Goal: Task Accomplishment & Management: Manage account settings

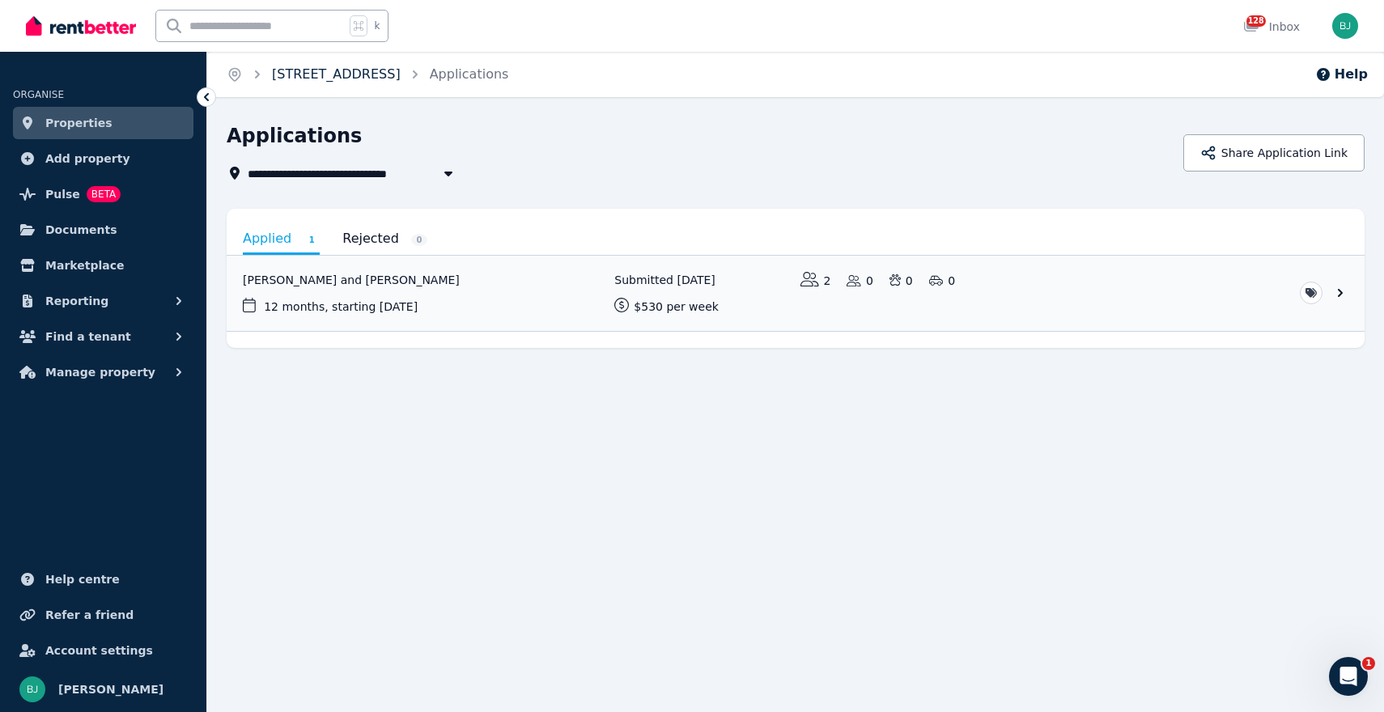
click at [324, 72] on link "[STREET_ADDRESS]" at bounding box center [336, 73] width 129 height 15
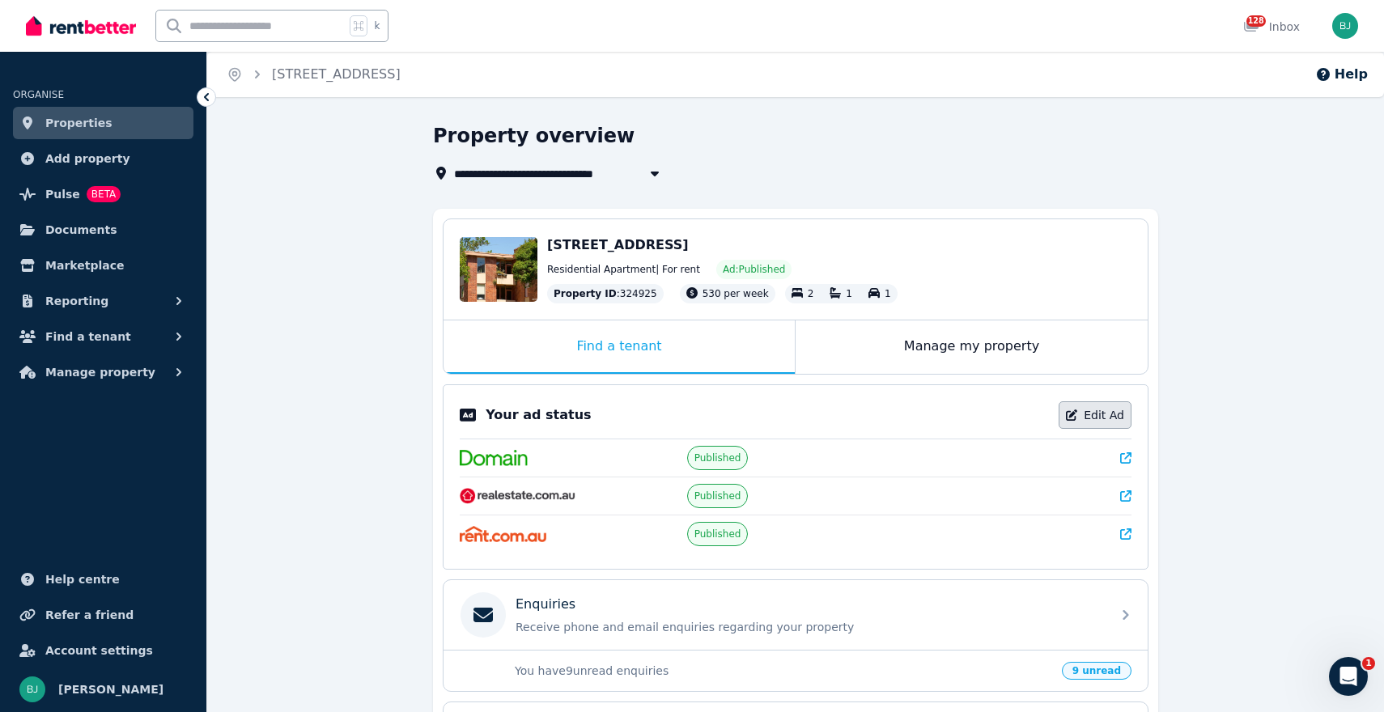
click at [1105, 419] on link "Edit Ad" at bounding box center [1095, 416] width 73 height 28
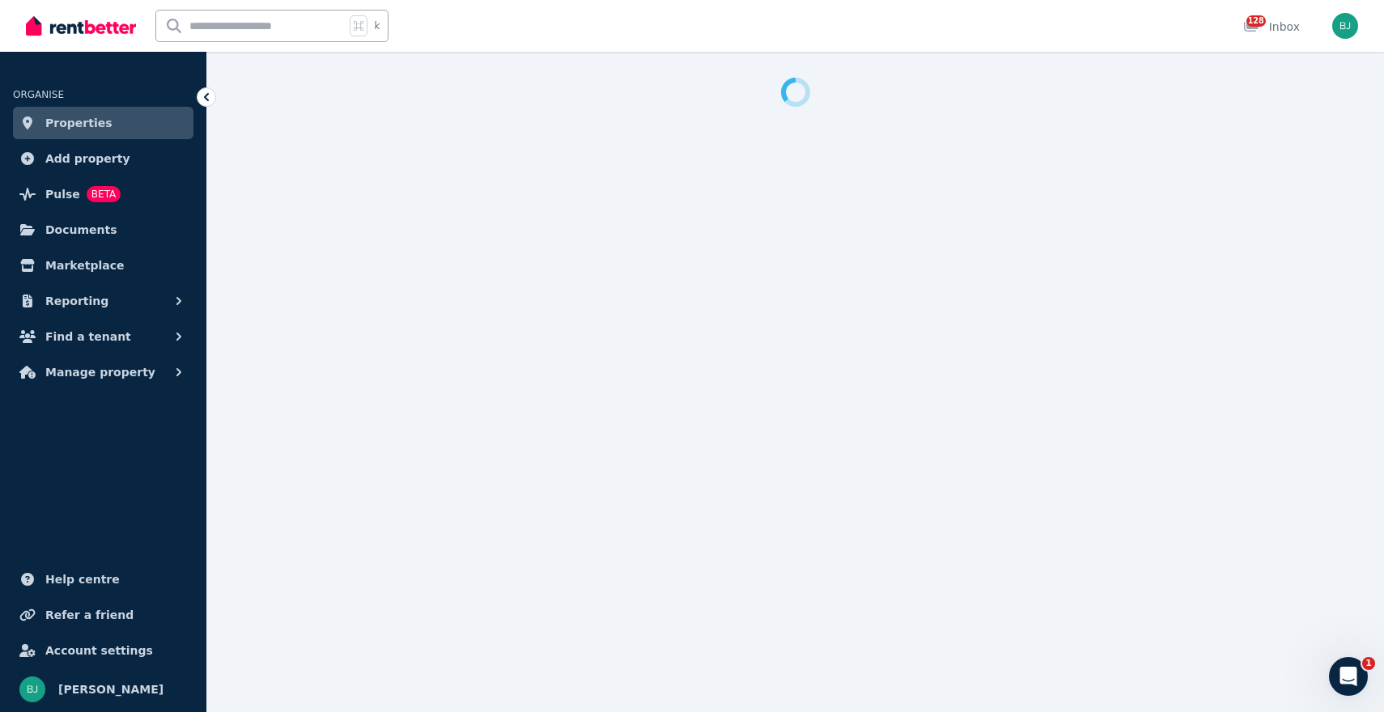
select select "**********"
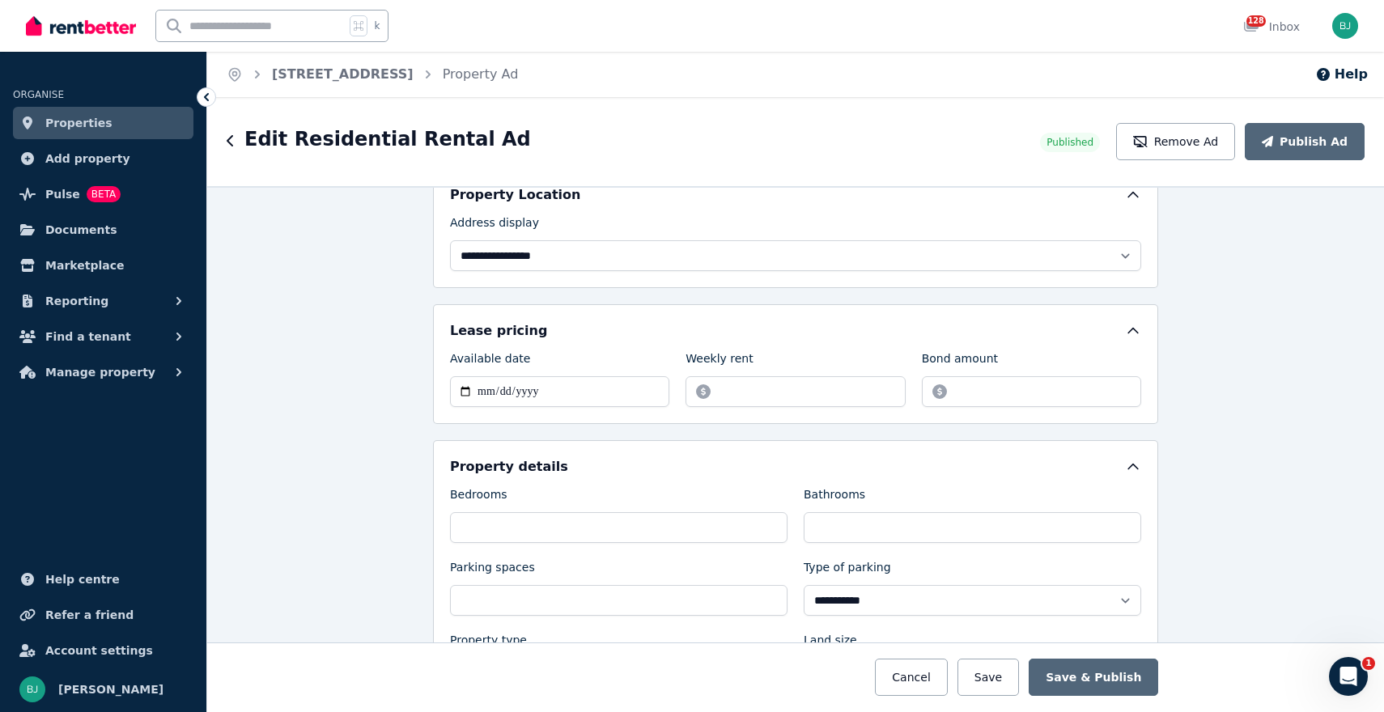
scroll to position [393, 0]
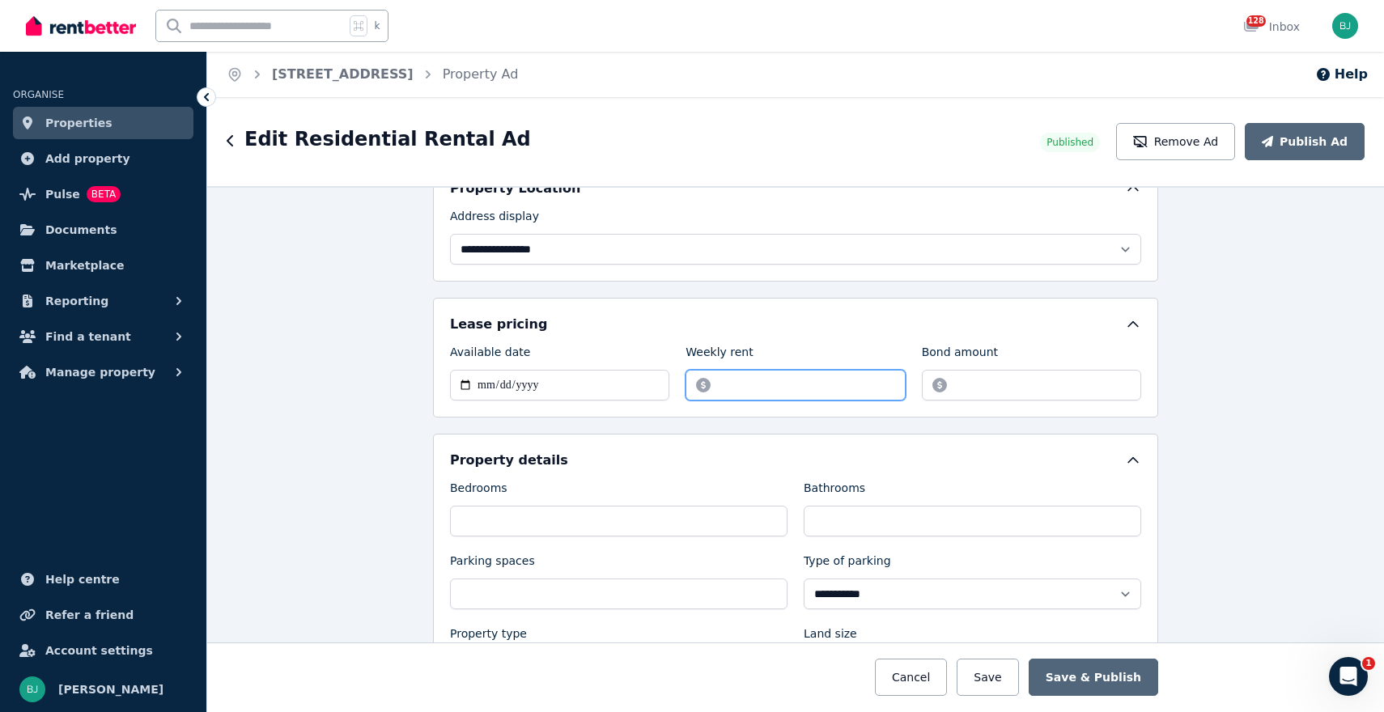
drag, startPoint x: 777, startPoint y: 391, endPoint x: 686, endPoint y: 374, distance: 93.1
click at [686, 374] on input "******" at bounding box center [795, 385] width 219 height 31
type input "***"
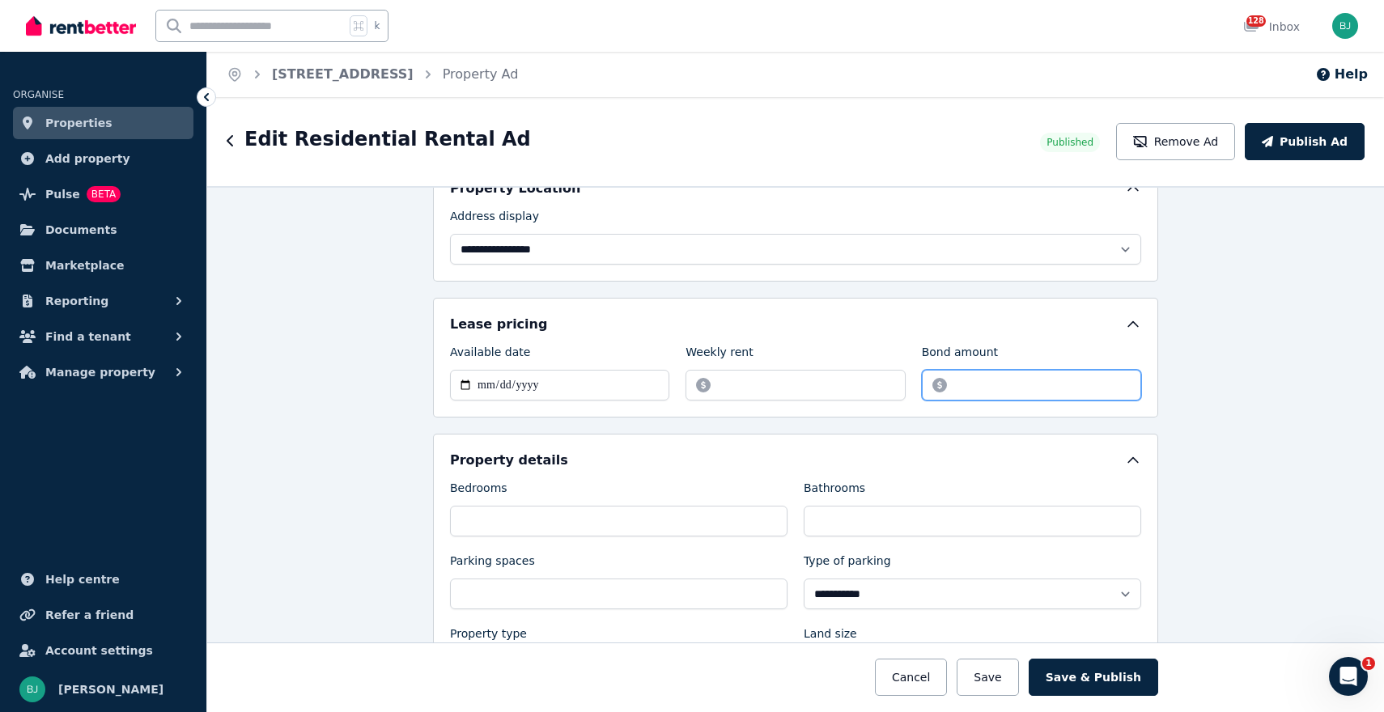
drag, startPoint x: 1018, startPoint y: 375, endPoint x: 1057, endPoint y: 389, distance: 42.0
click at [1057, 389] on input "*******" at bounding box center [1031, 385] width 219 height 31
click at [1078, 390] on input "*******" at bounding box center [1031, 385] width 219 height 31
type input "****"
click at [1082, 675] on button "Save & Publish" at bounding box center [1094, 677] width 130 height 37
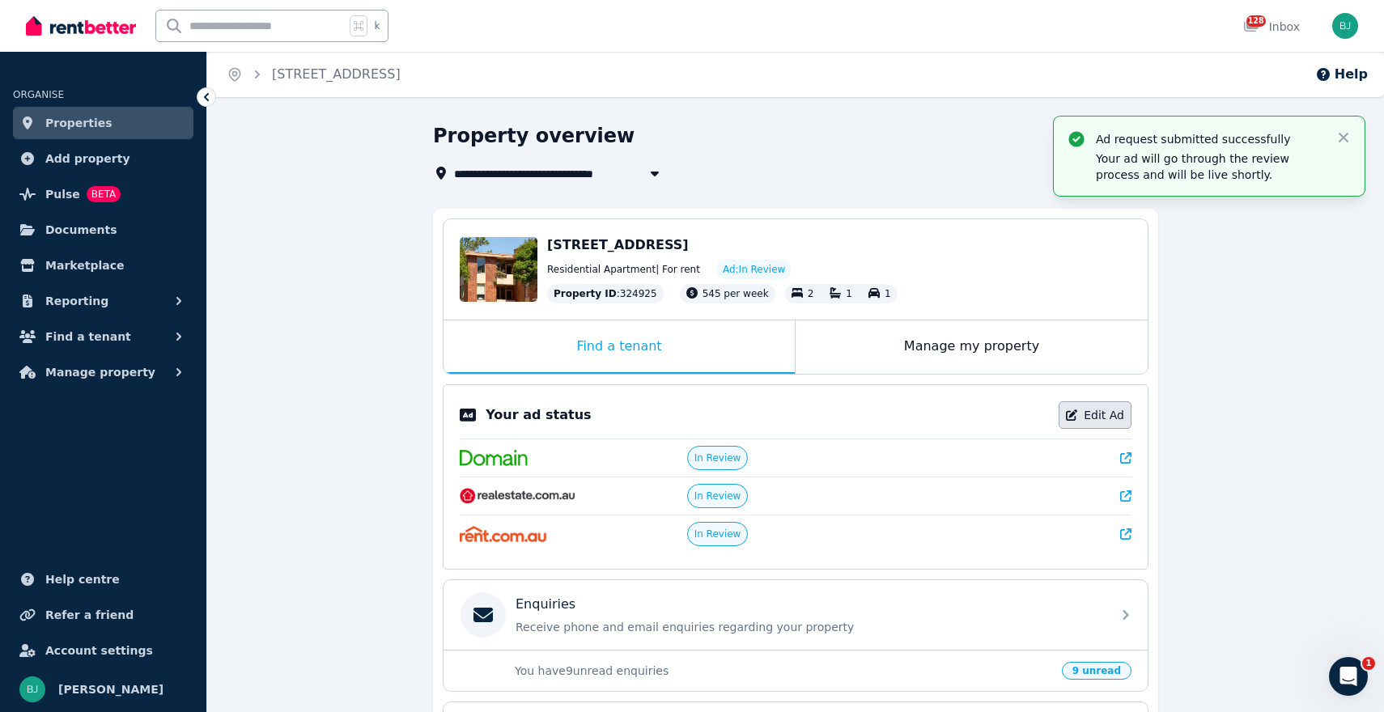
click at [1078, 406] on link "Edit Ad" at bounding box center [1095, 416] width 73 height 28
select select "**********"
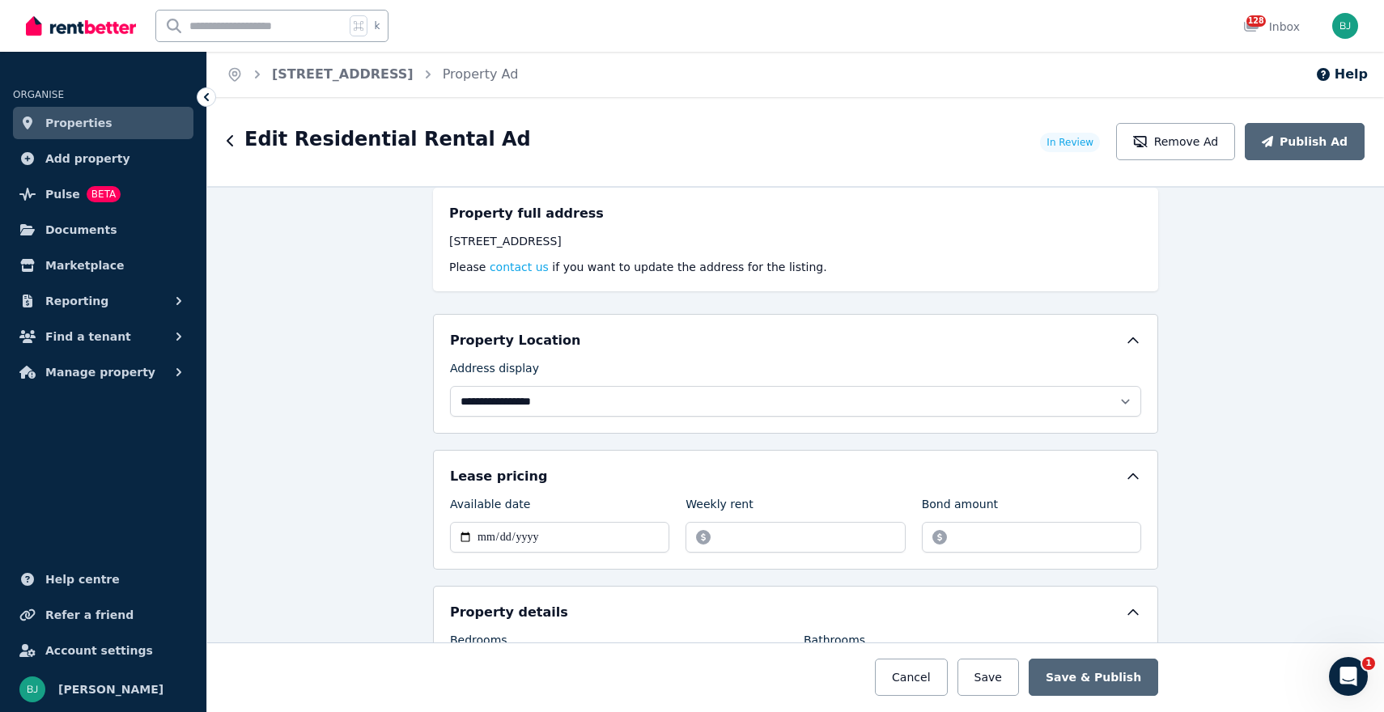
scroll to position [291, 0]
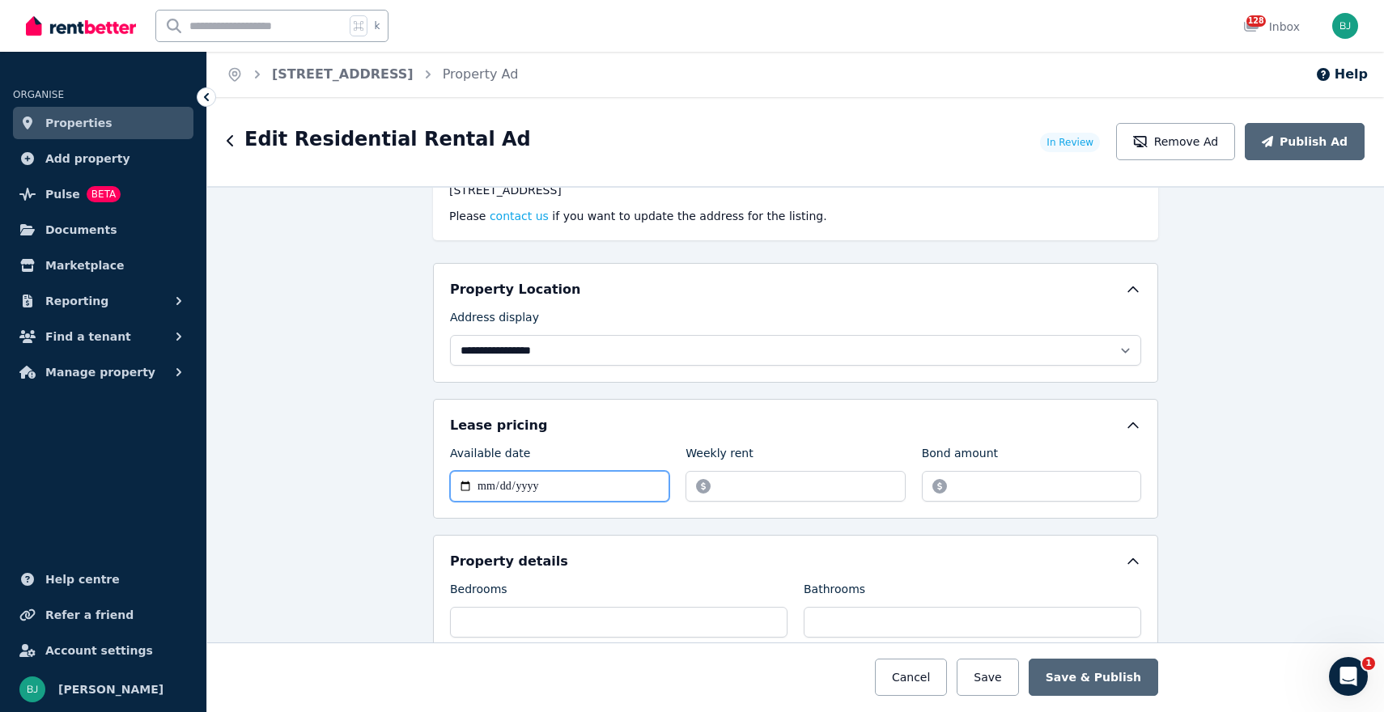
click at [464, 483] on input "**********" at bounding box center [559, 486] width 219 height 31
type input "**********"
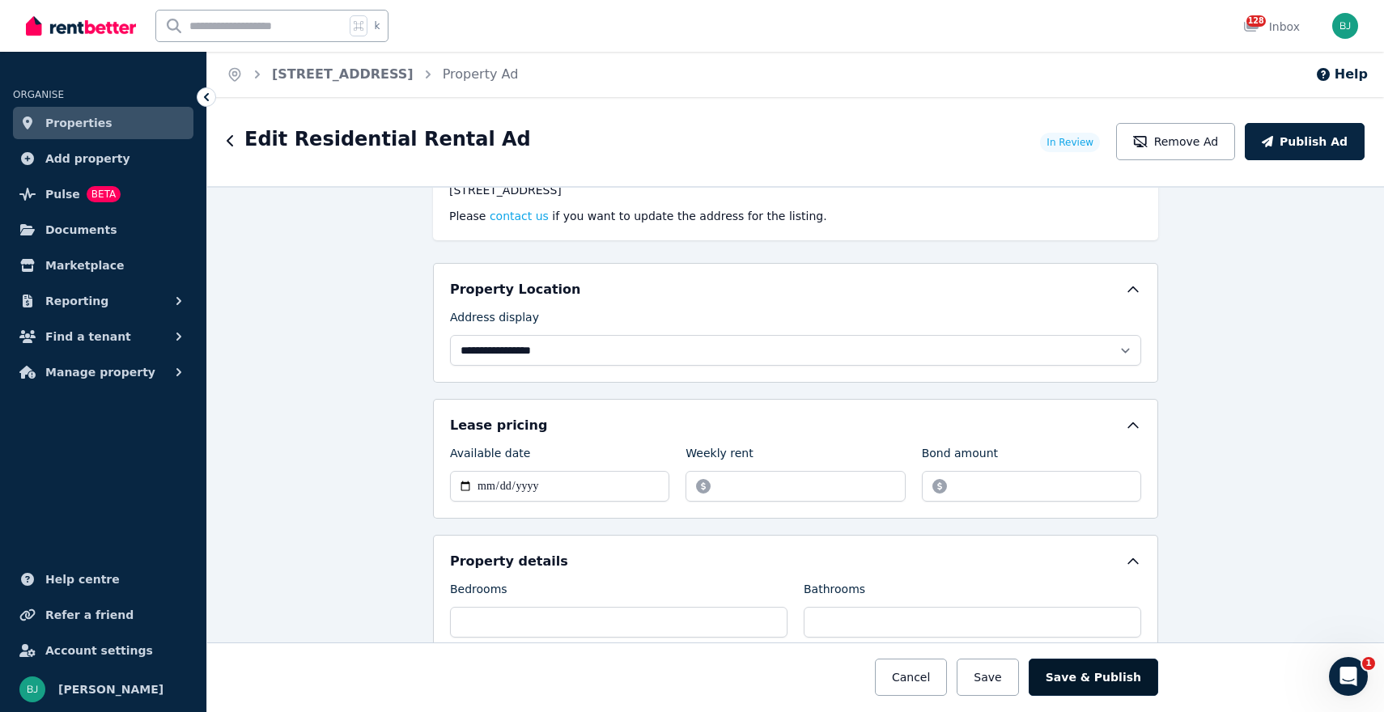
click at [1094, 691] on button "Save & Publish" at bounding box center [1094, 677] width 130 height 37
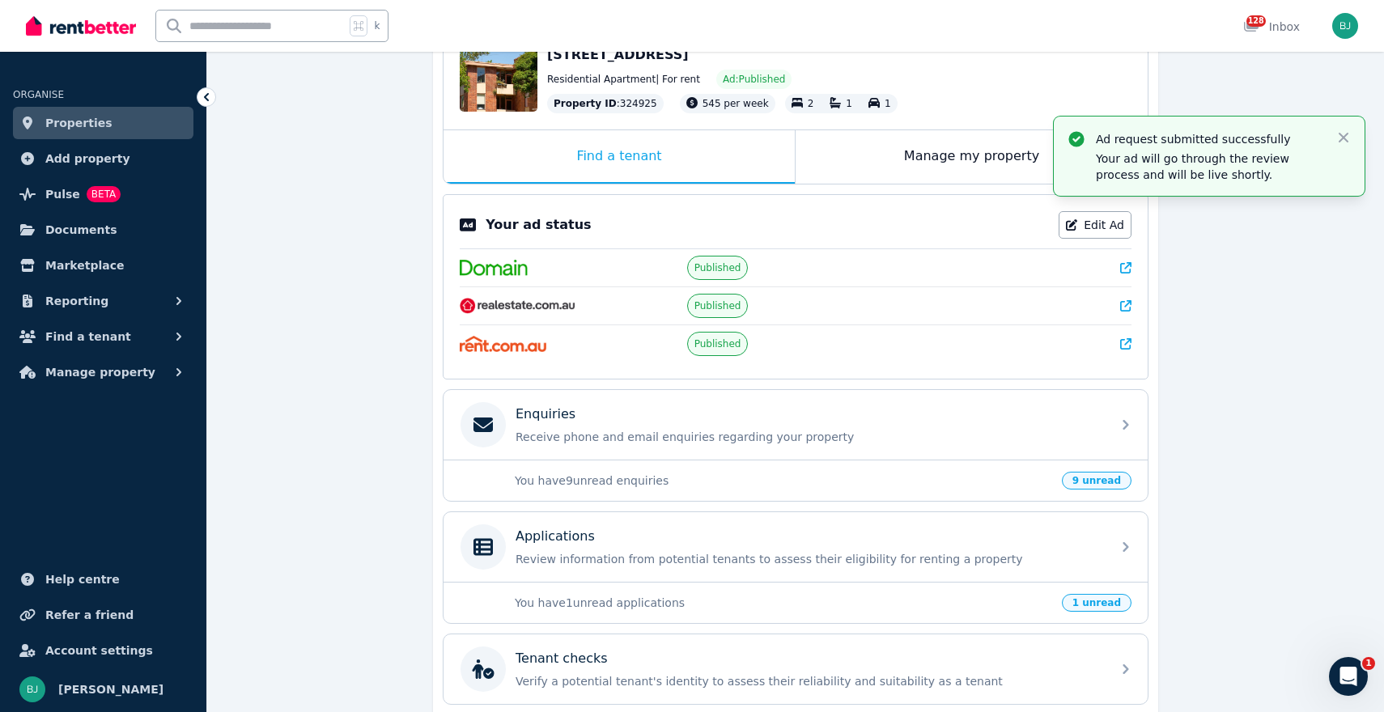
scroll to position [259, 0]
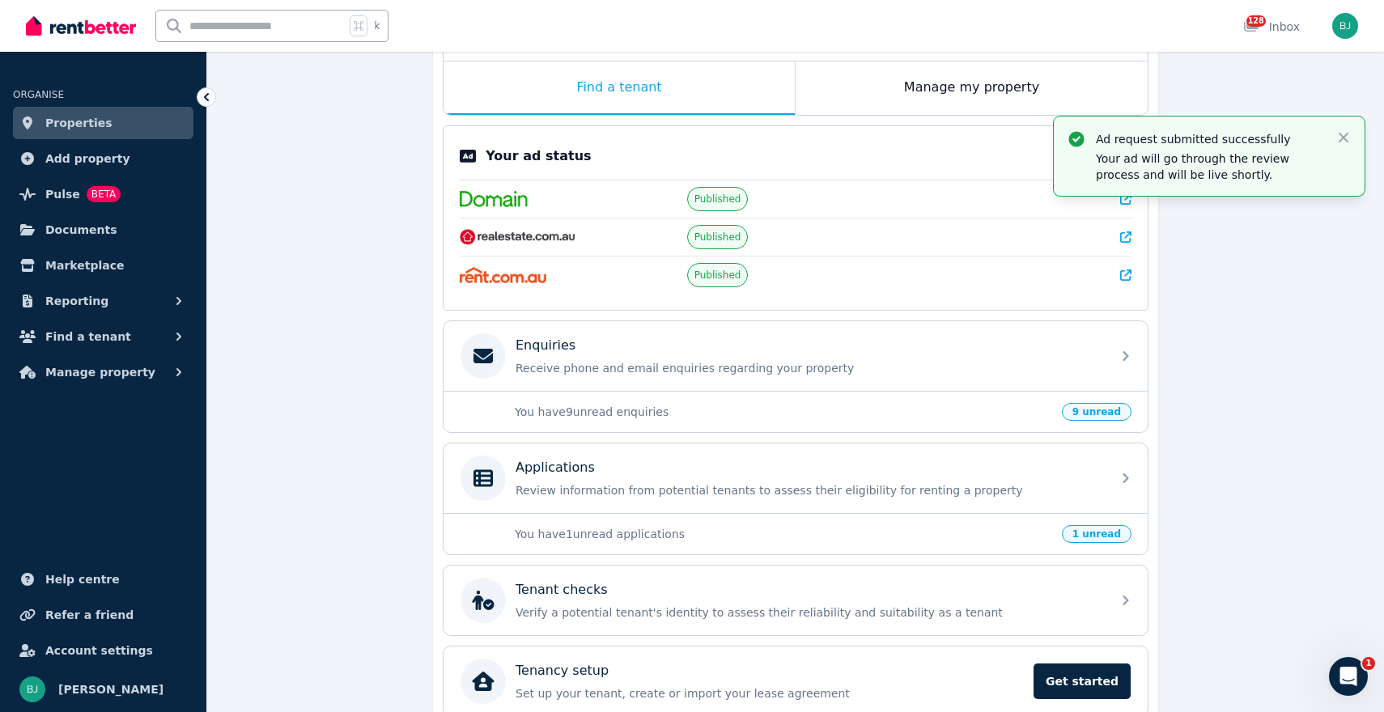
click at [982, 538] on p "You have 1 unread applications" at bounding box center [784, 534] width 538 height 16
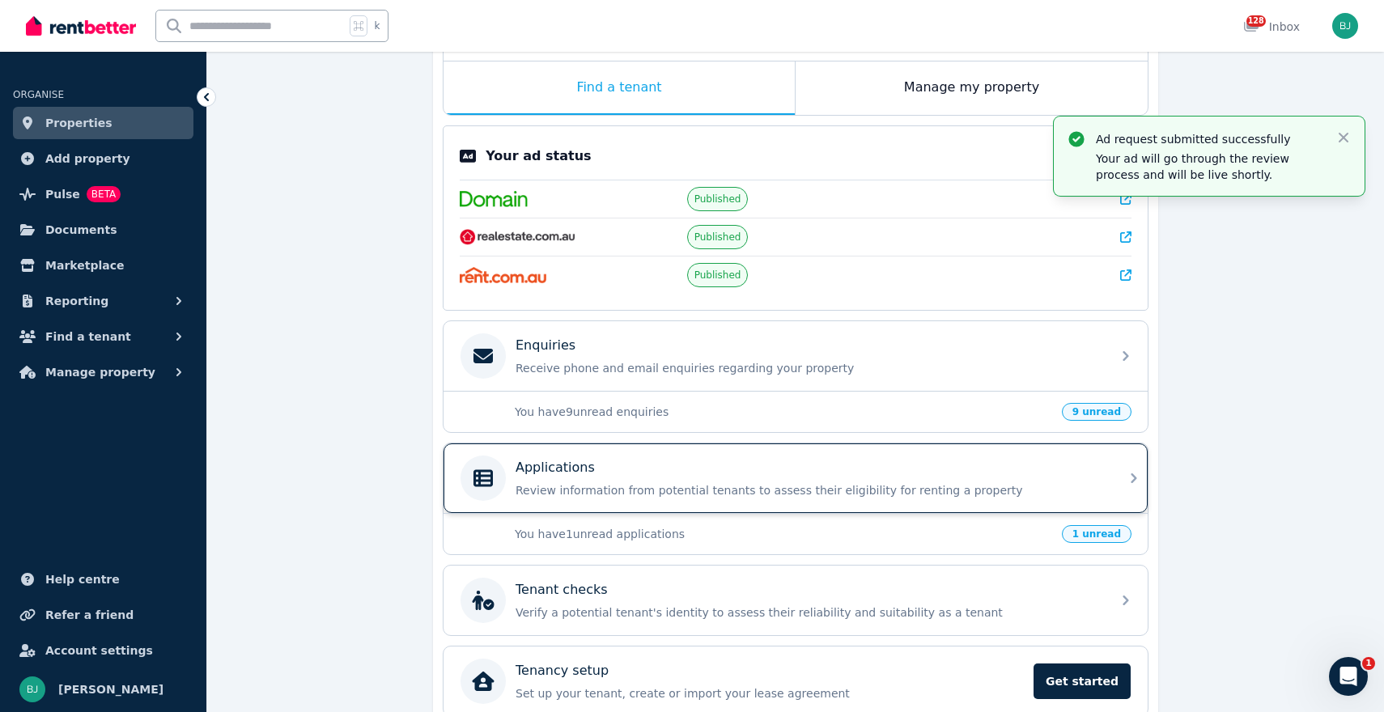
click at [1066, 488] on p "Review information from potential tenants to assess their eligibility for renti…" at bounding box center [809, 491] width 586 height 16
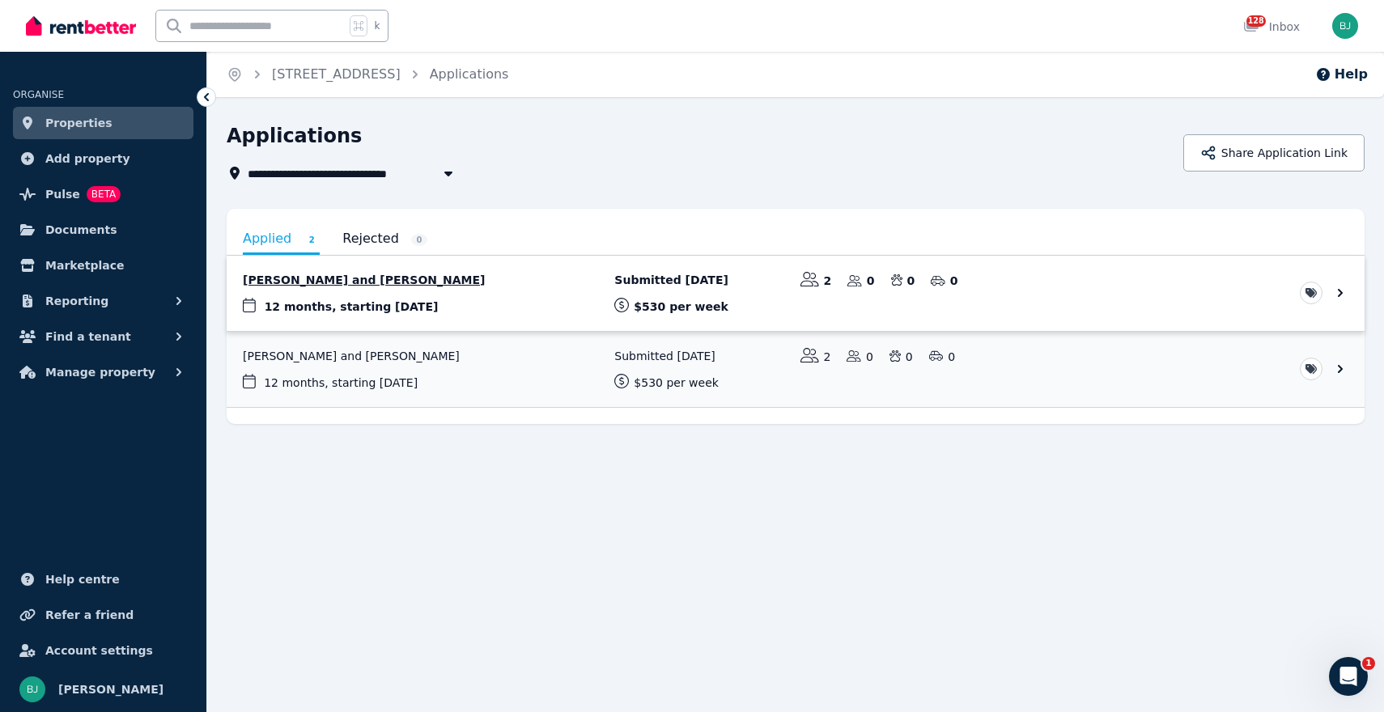
click at [466, 287] on link "View application: Joseph Murray and Benjamin Killham-Walter" at bounding box center [796, 293] width 1138 height 75
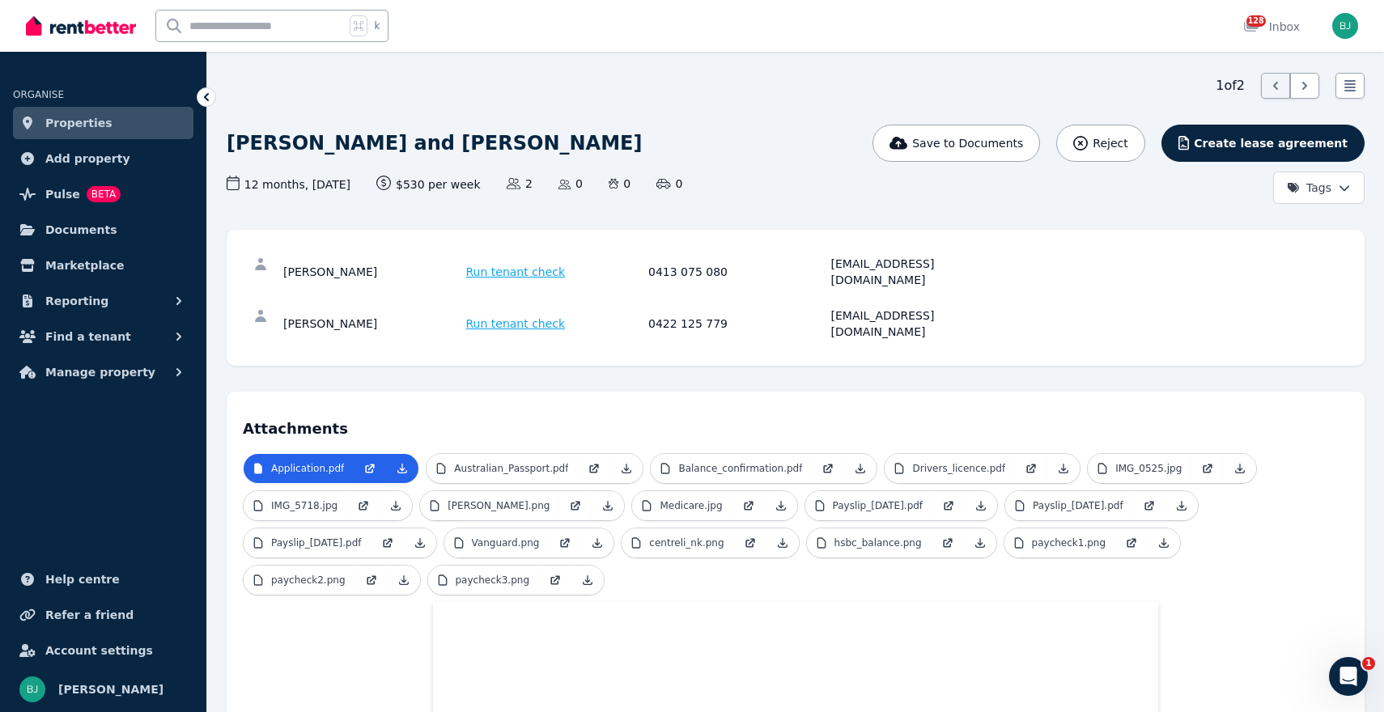
scroll to position [202, 0]
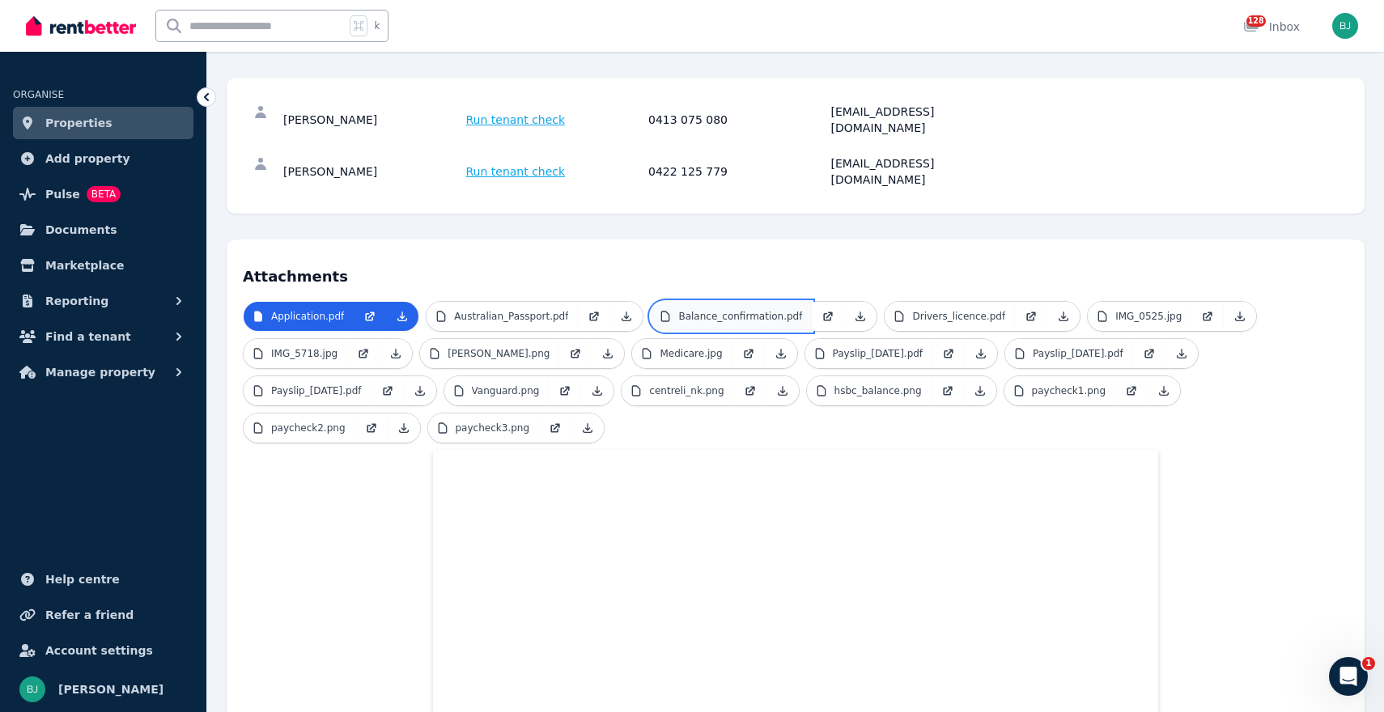
click at [724, 310] on p "Balance_confirmation.pdf" at bounding box center [740, 316] width 124 height 13
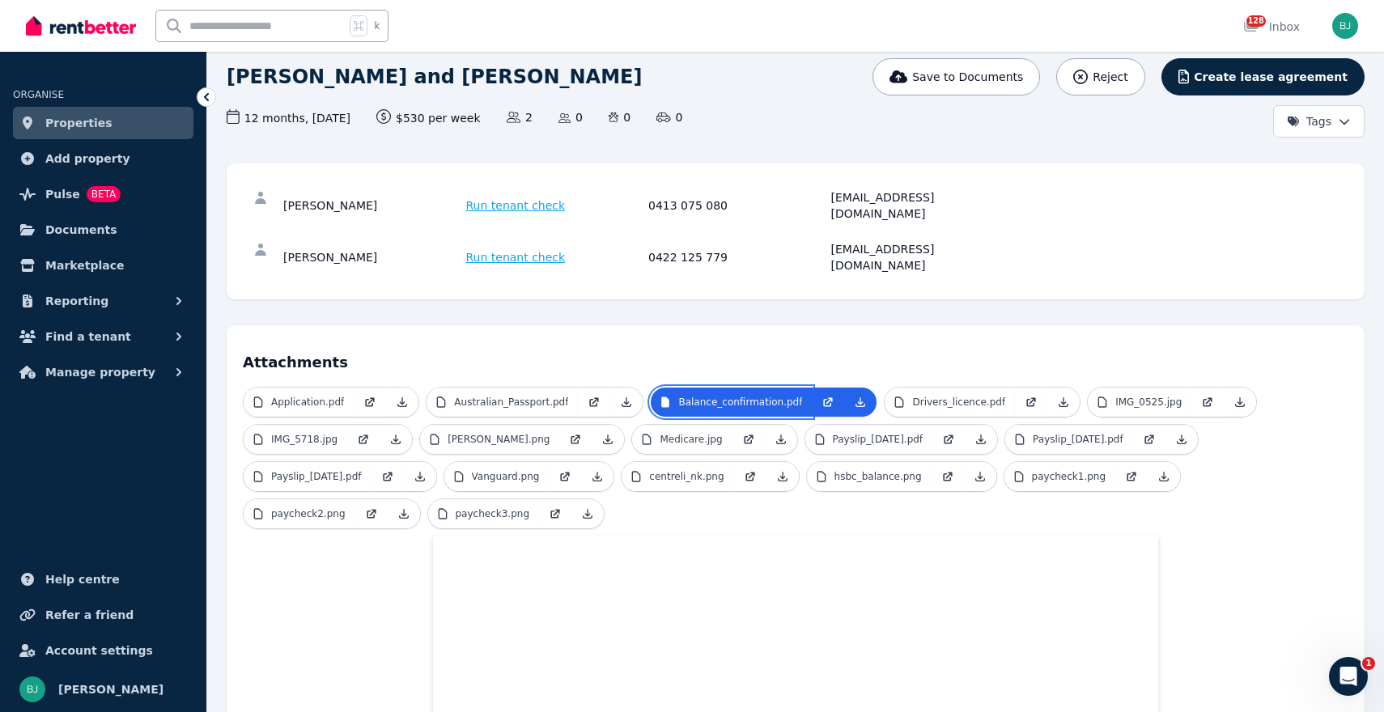
scroll to position [0, 0]
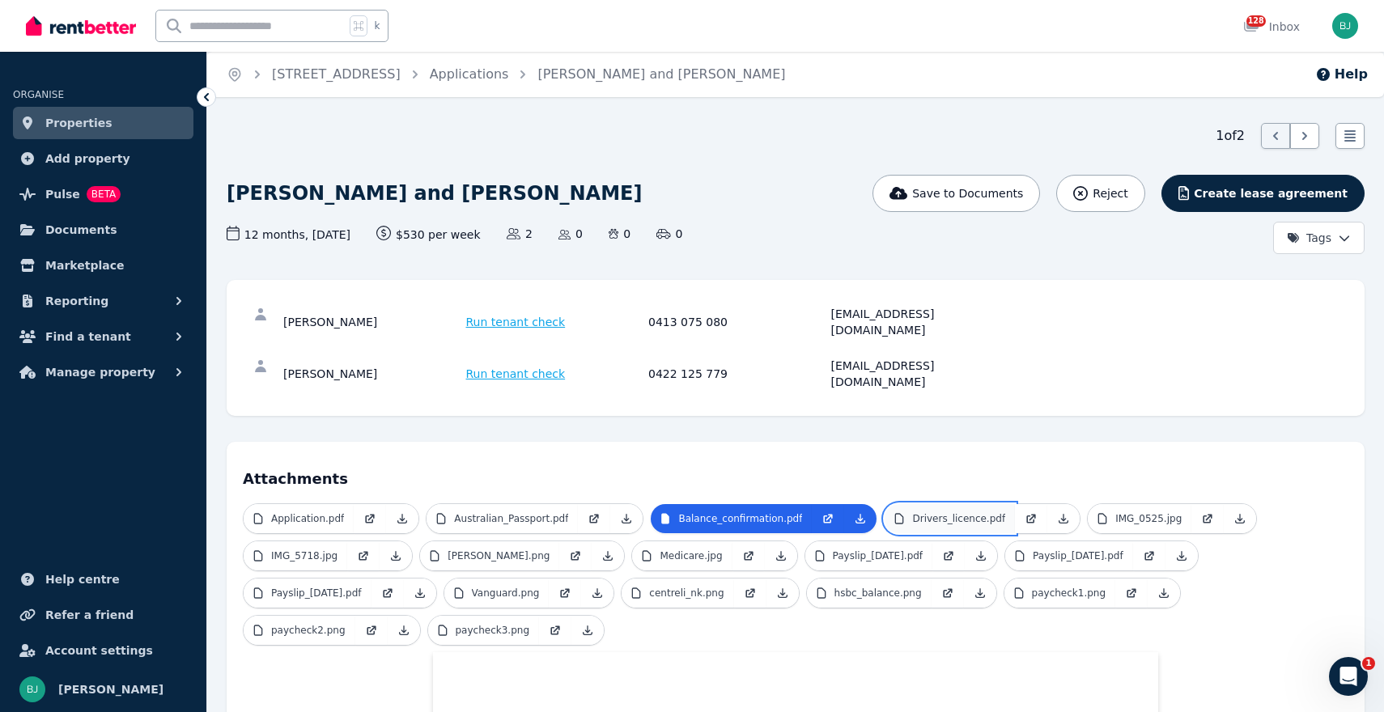
click at [947, 512] on p "Drivers_licence.pdf" at bounding box center [958, 518] width 93 height 13
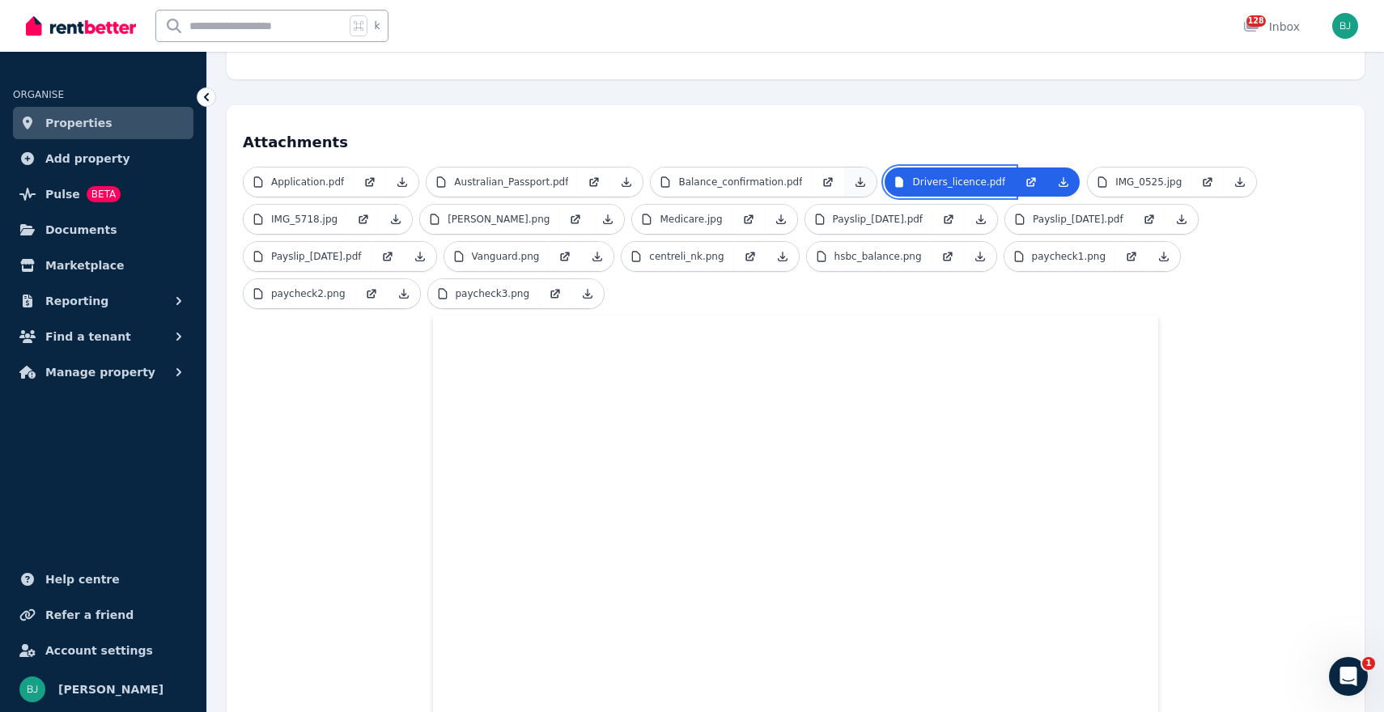
scroll to position [328, 0]
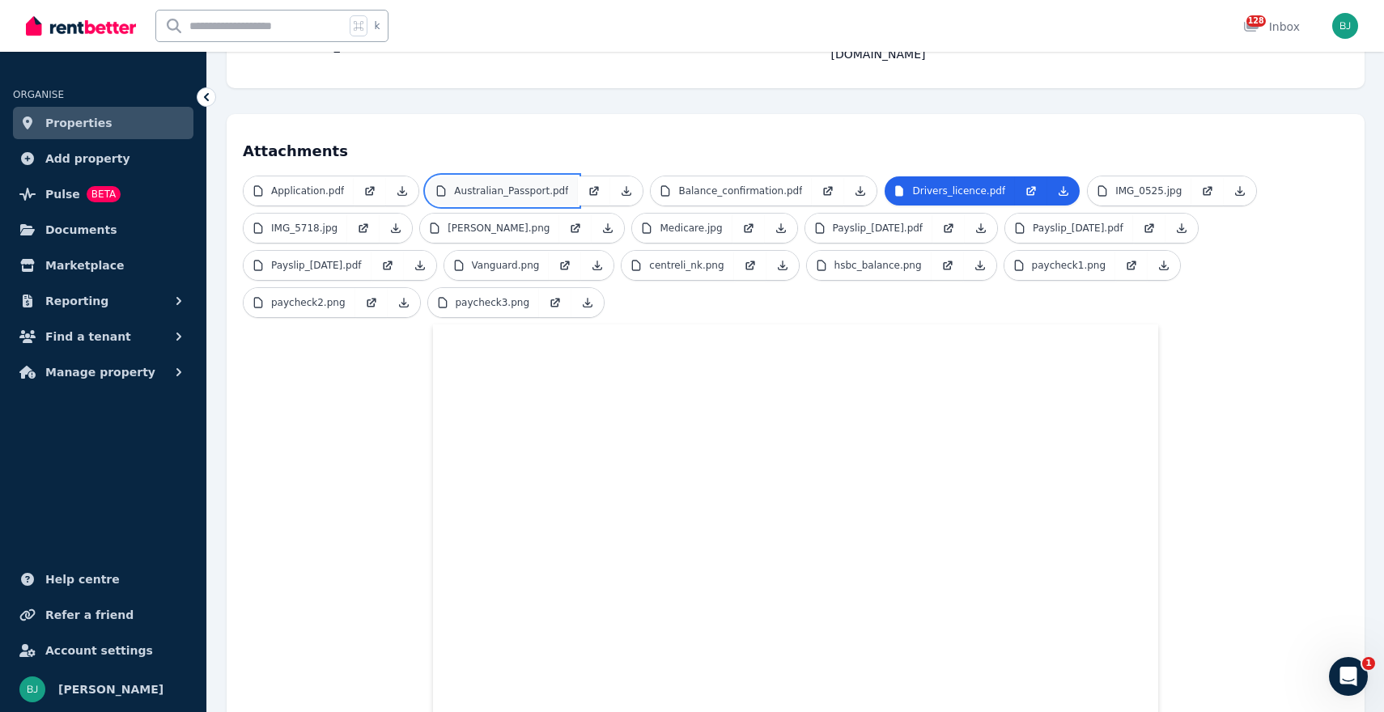
click at [496, 185] on p "Australian_Passport.pdf" at bounding box center [511, 191] width 114 height 13
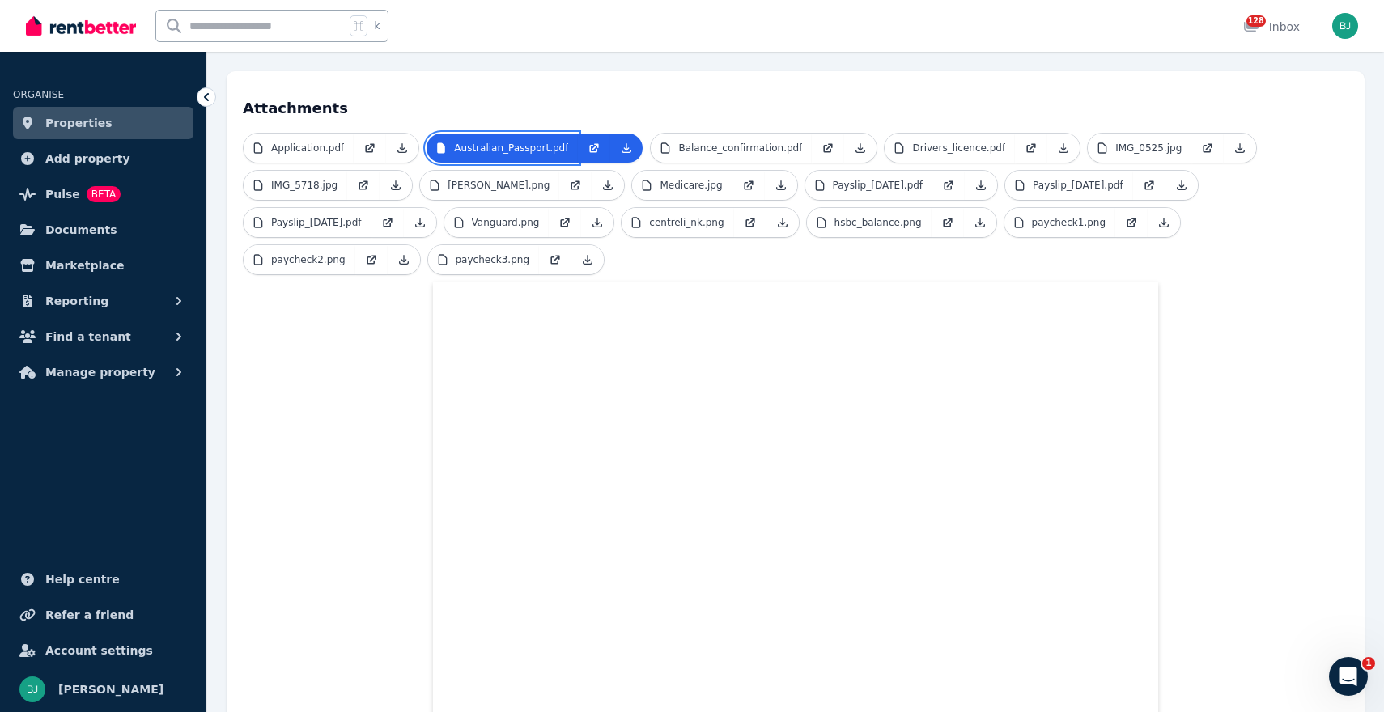
scroll to position [364, 0]
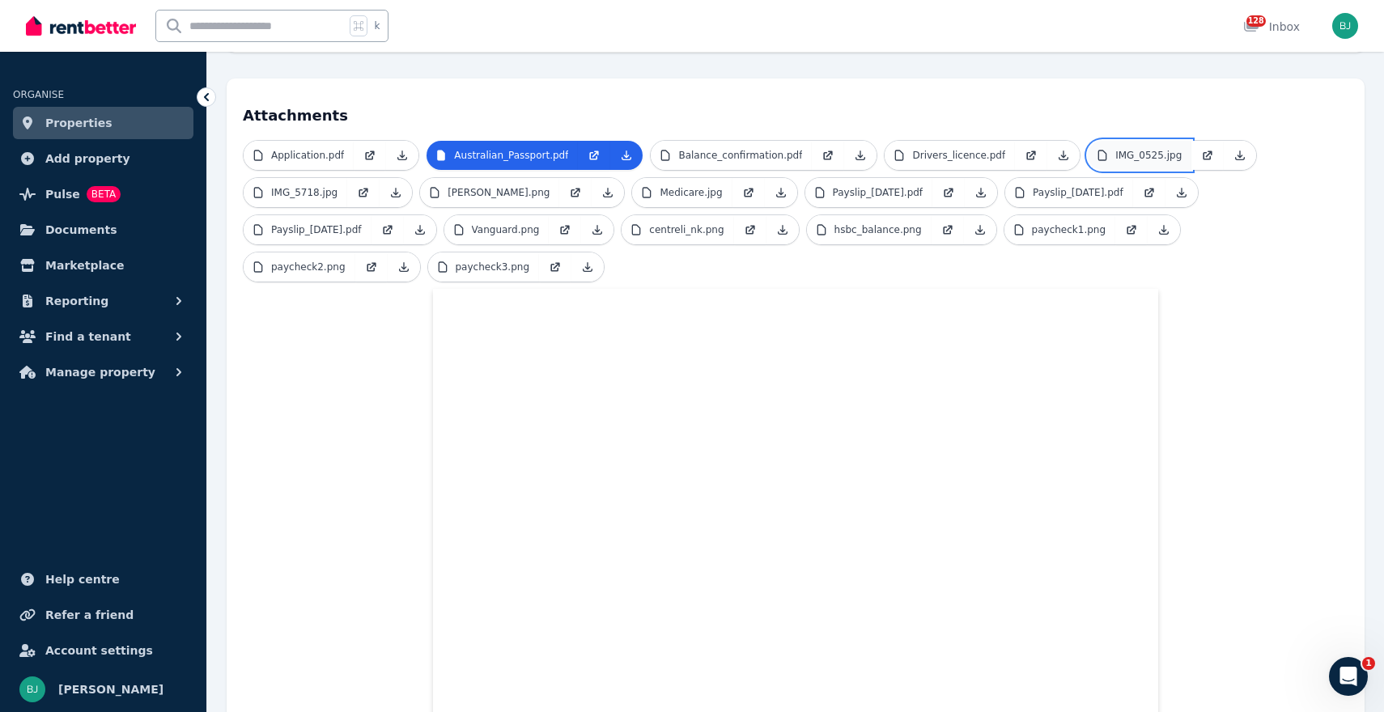
click at [1146, 149] on p "IMG_0525.jpg" at bounding box center [1149, 155] width 66 height 13
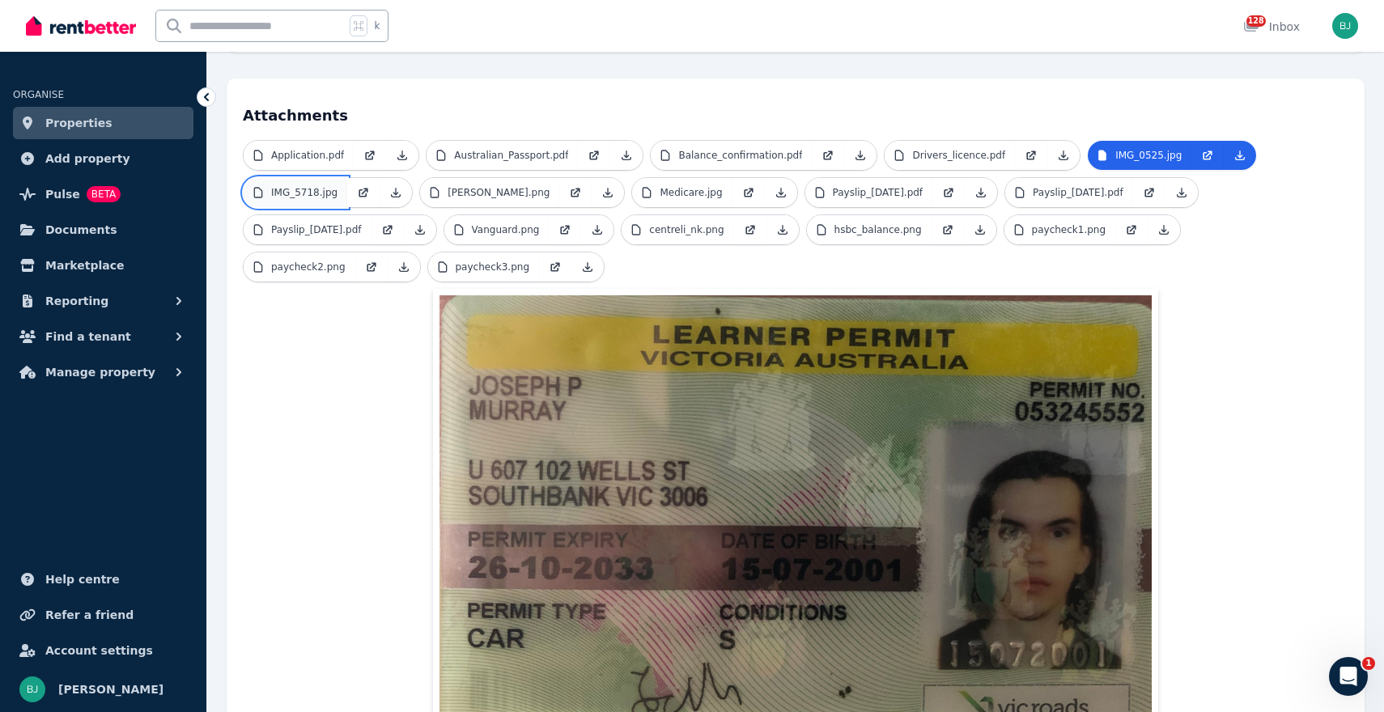
click at [316, 186] on p "IMG_5718.jpg" at bounding box center [304, 192] width 66 height 13
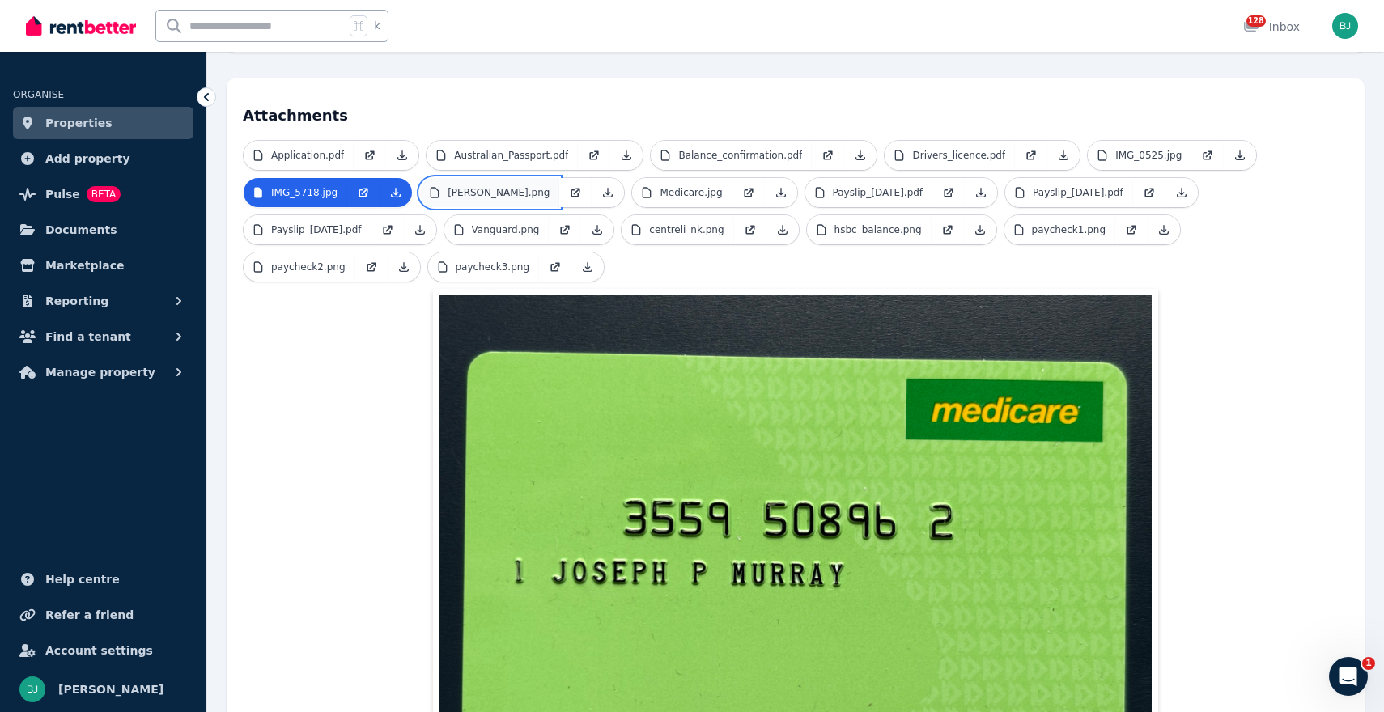
click at [538, 178] on link "[PERSON_NAME].png" at bounding box center [489, 192] width 139 height 29
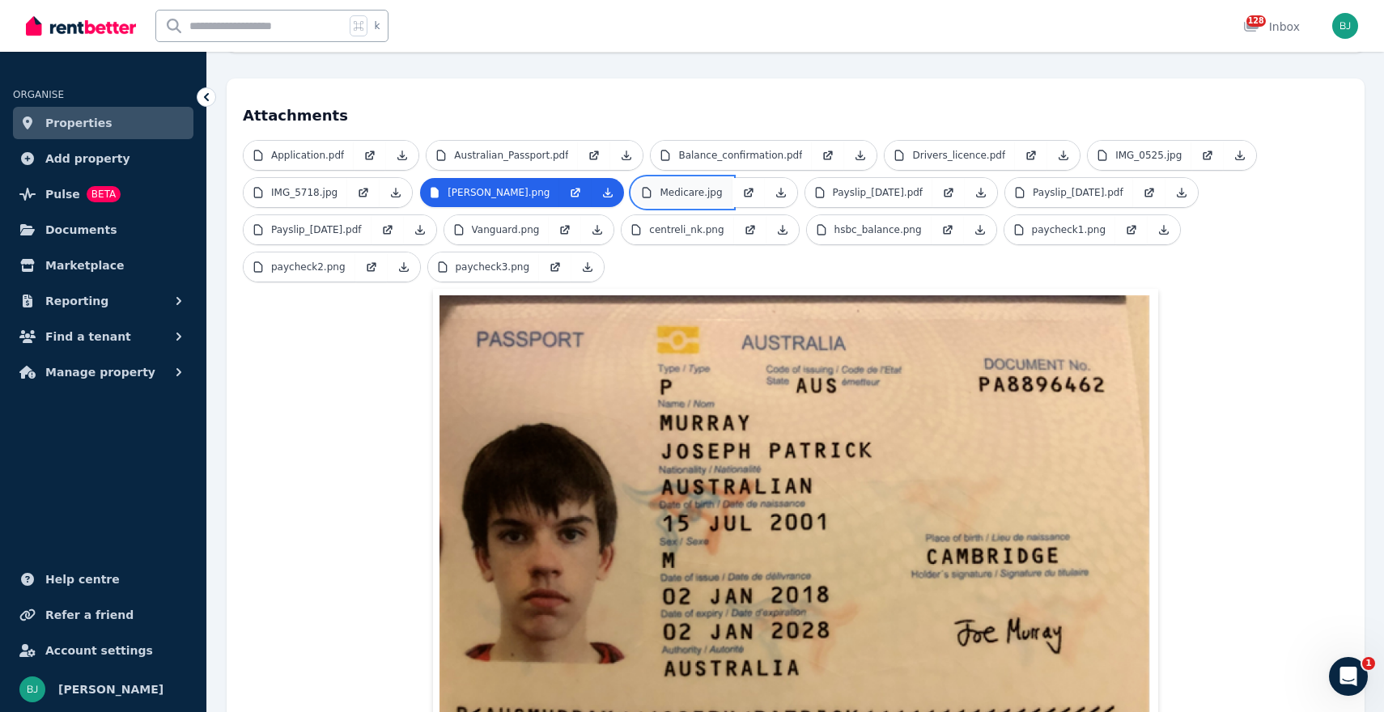
click at [708, 186] on p "Medicare.jpg" at bounding box center [691, 192] width 62 height 13
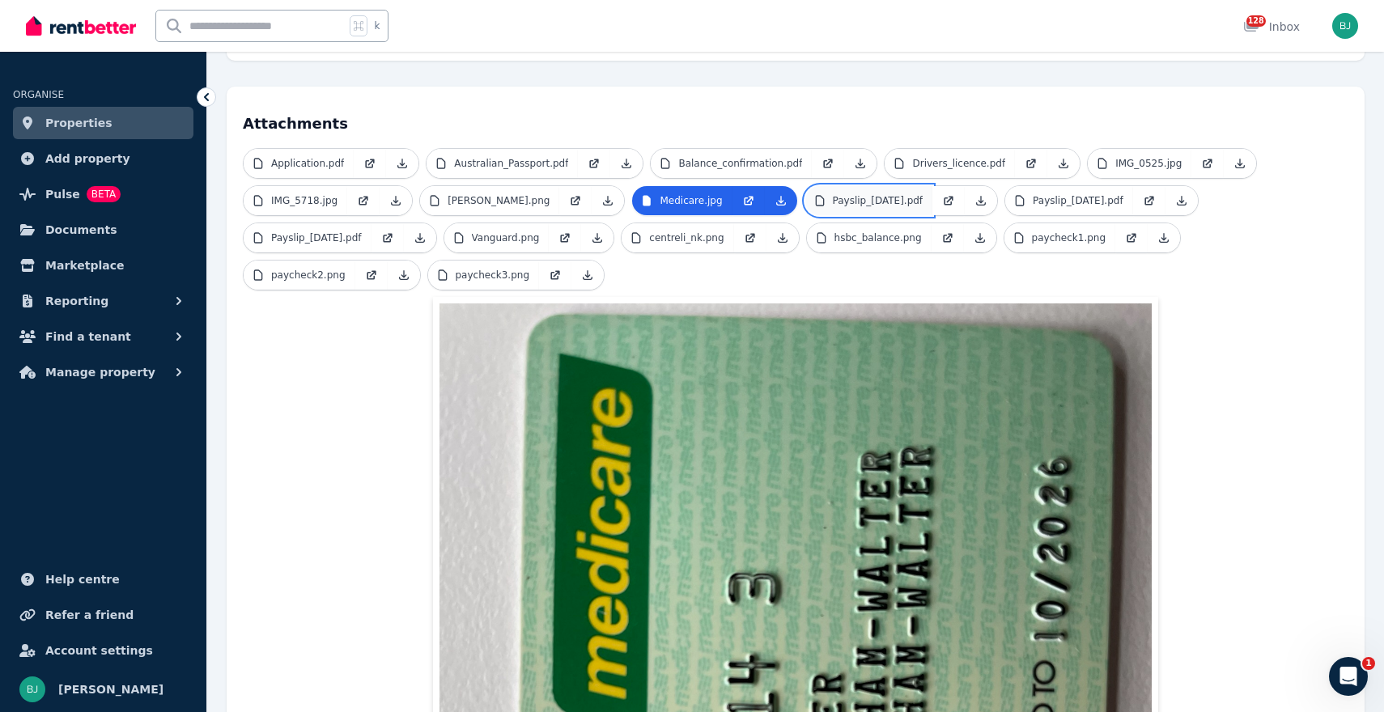
click at [890, 194] on p "Payslip_[DATE].pdf" at bounding box center [878, 200] width 91 height 13
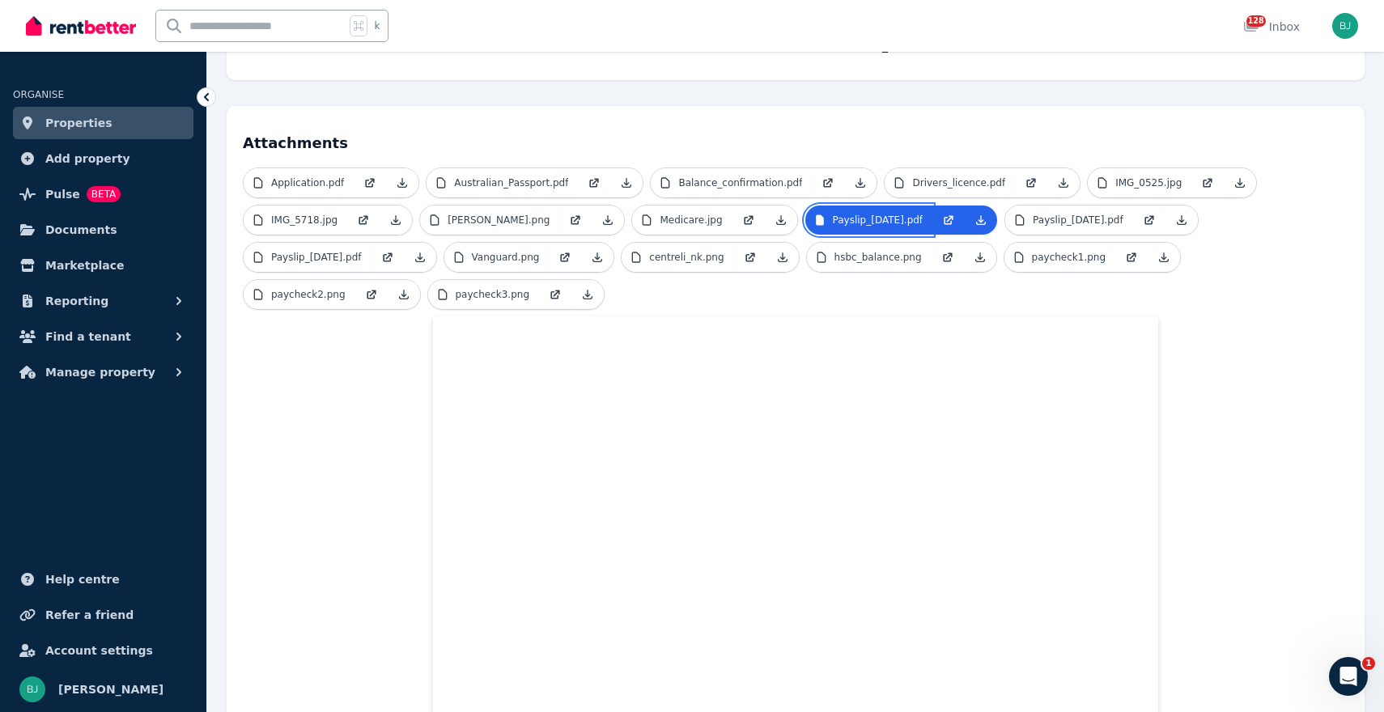
scroll to position [333, 0]
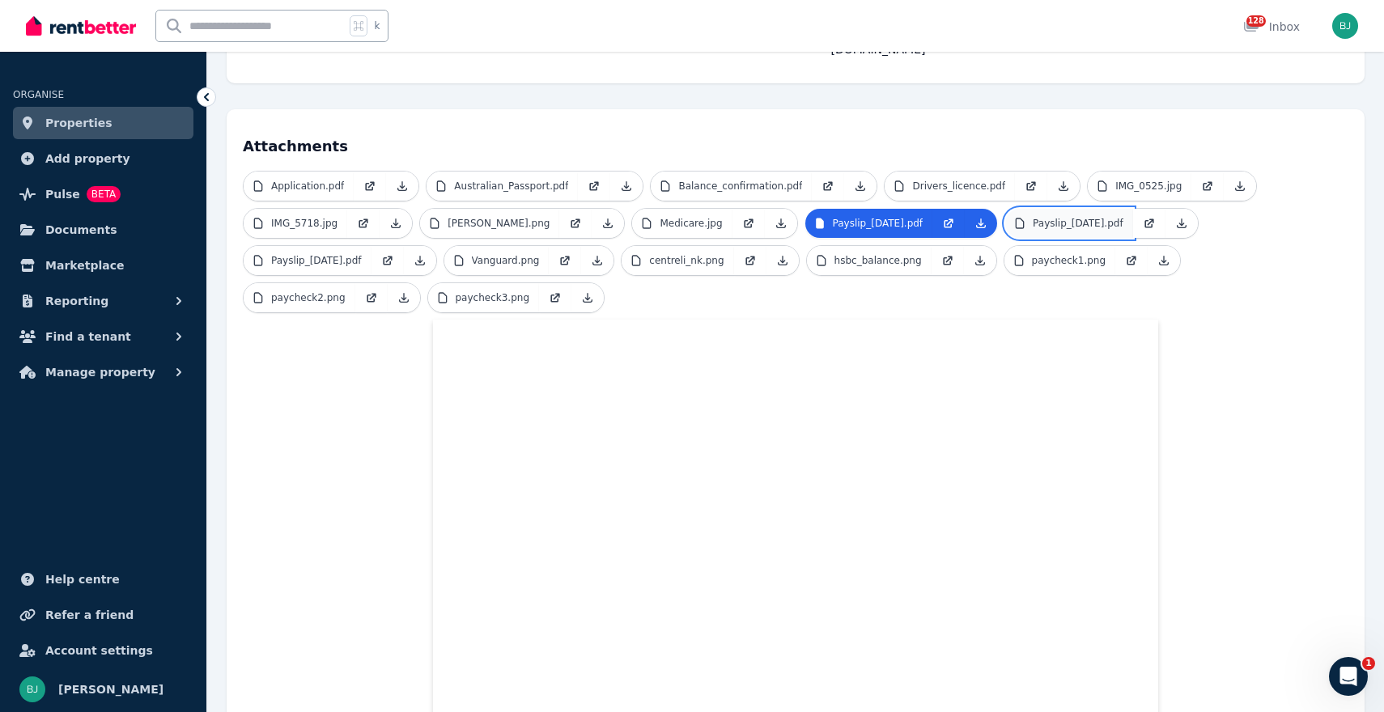
click at [1087, 217] on p "Payslip_[DATE].pdf" at bounding box center [1078, 223] width 91 height 13
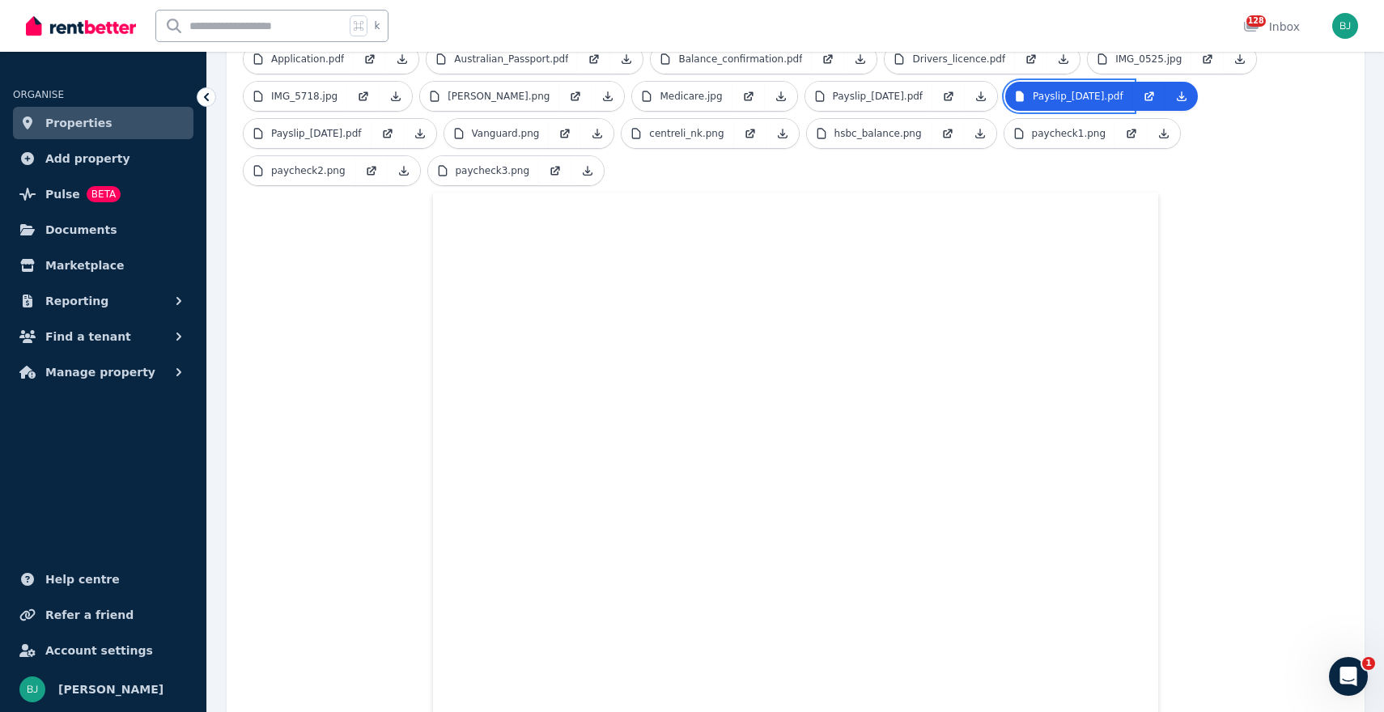
scroll to position [157, 0]
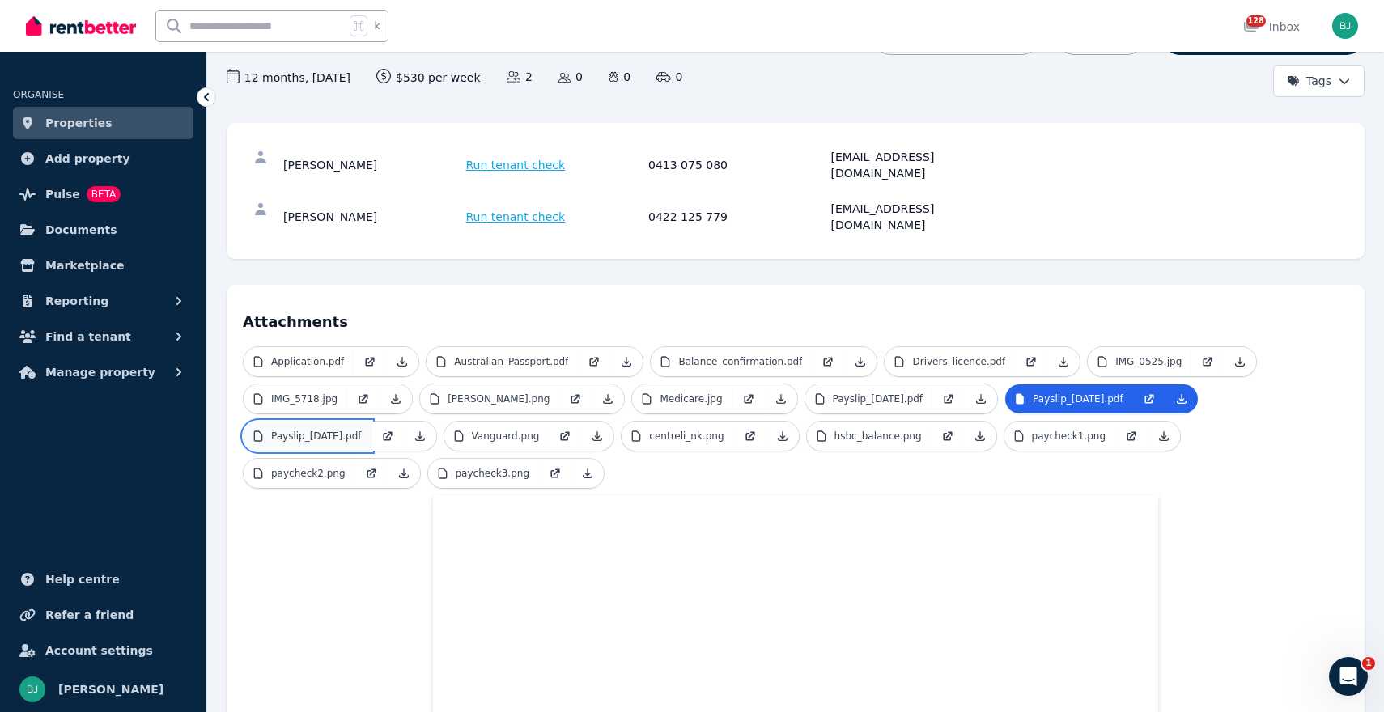
click at [320, 422] on link "Payslip_[DATE].pdf" at bounding box center [308, 436] width 128 height 29
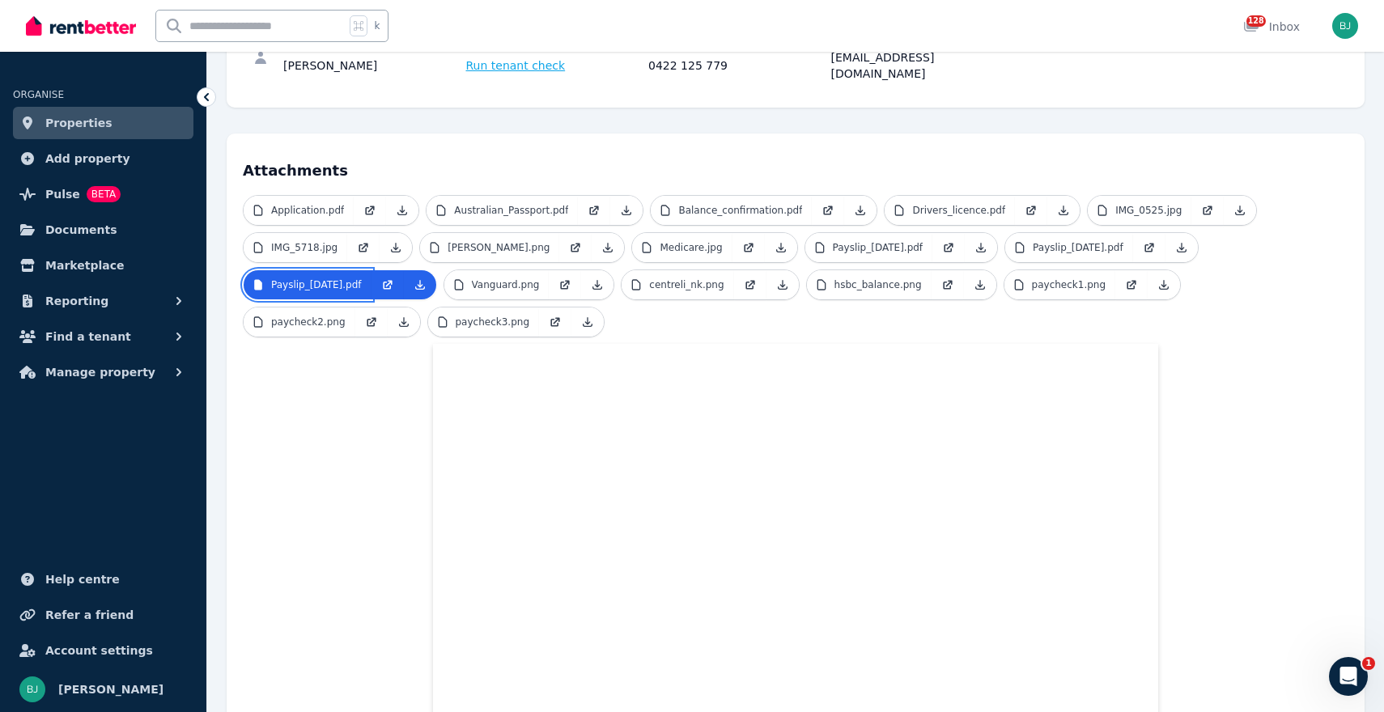
scroll to position [313, 0]
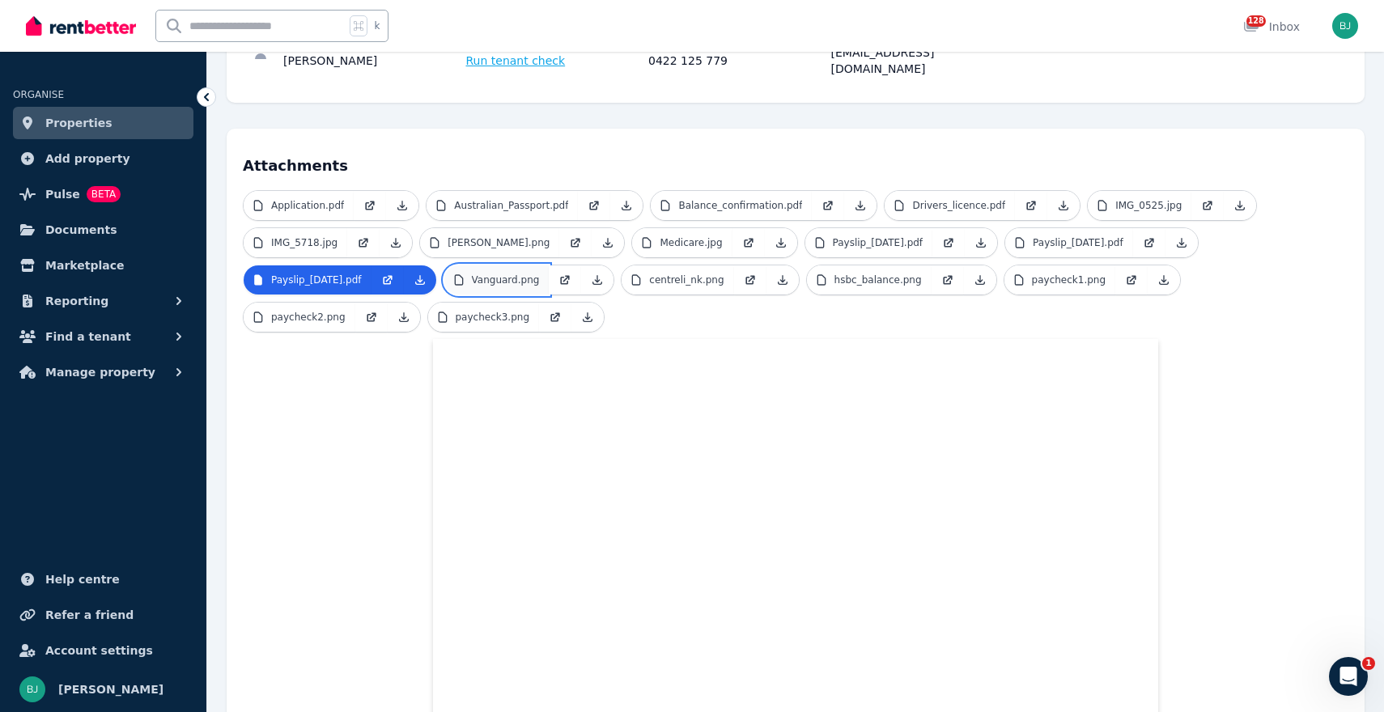
click at [537, 274] on p "Vanguard.png" at bounding box center [506, 280] width 68 height 13
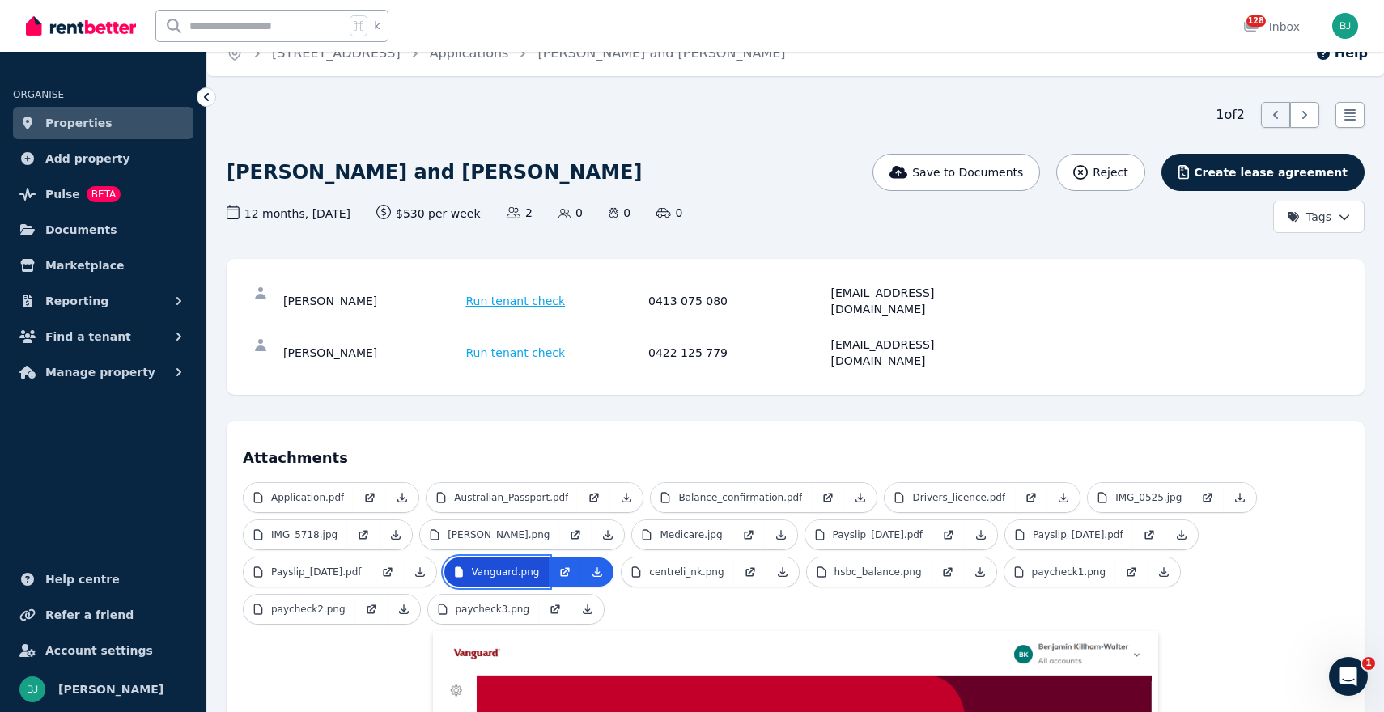
scroll to position [219, 0]
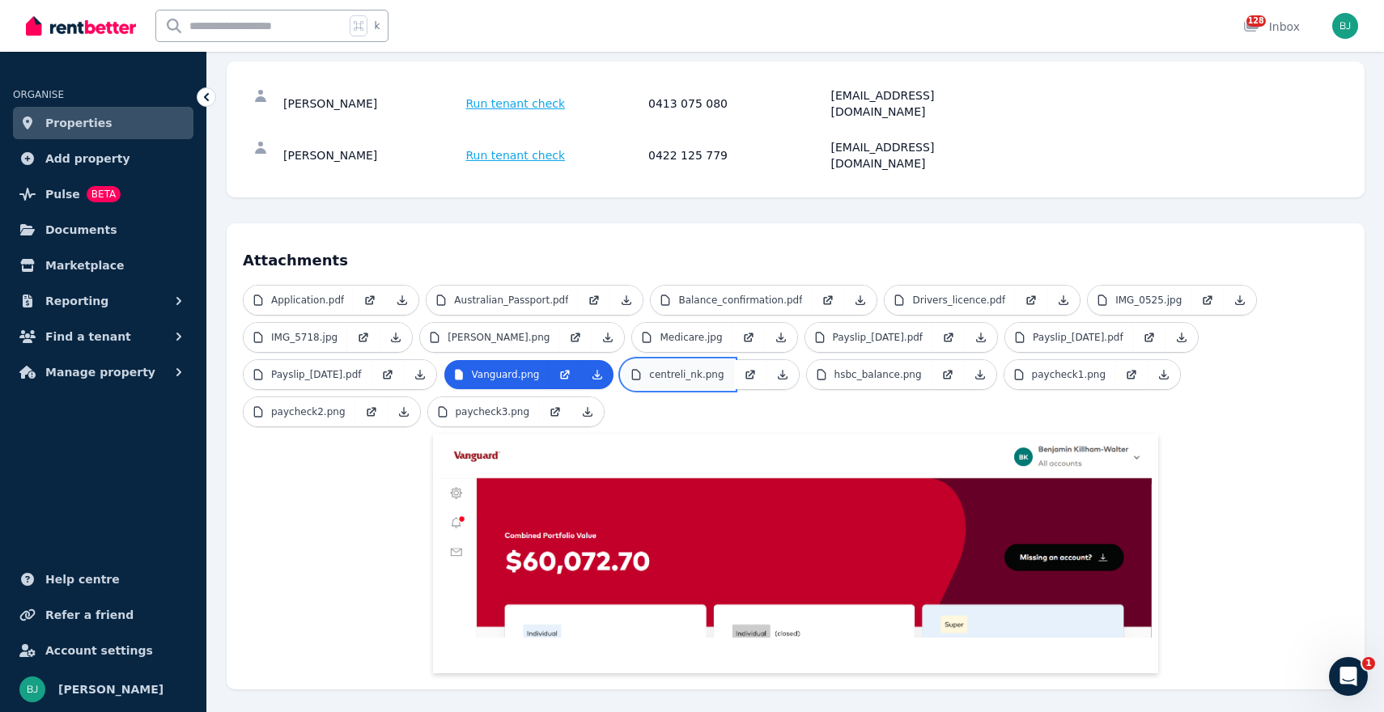
click at [699, 368] on p "centreli_nk.png" at bounding box center [686, 374] width 74 height 13
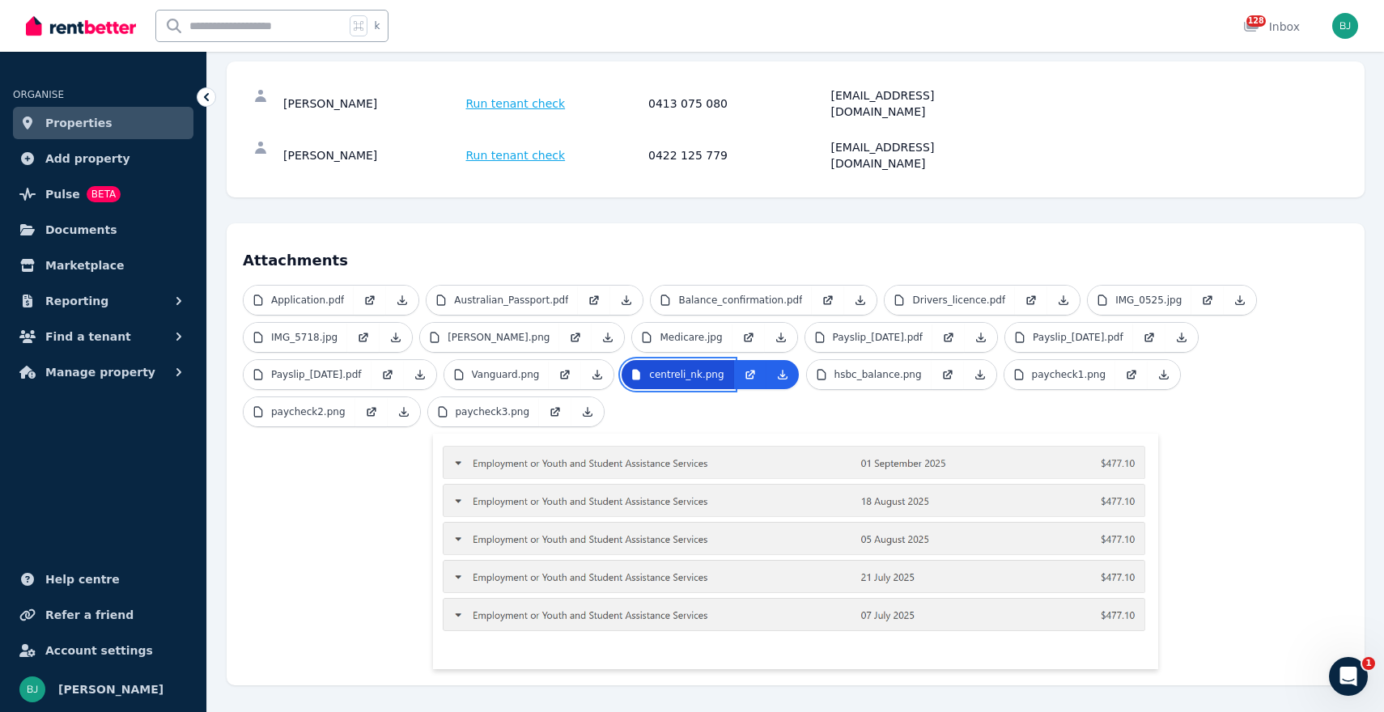
scroll to position [214, 0]
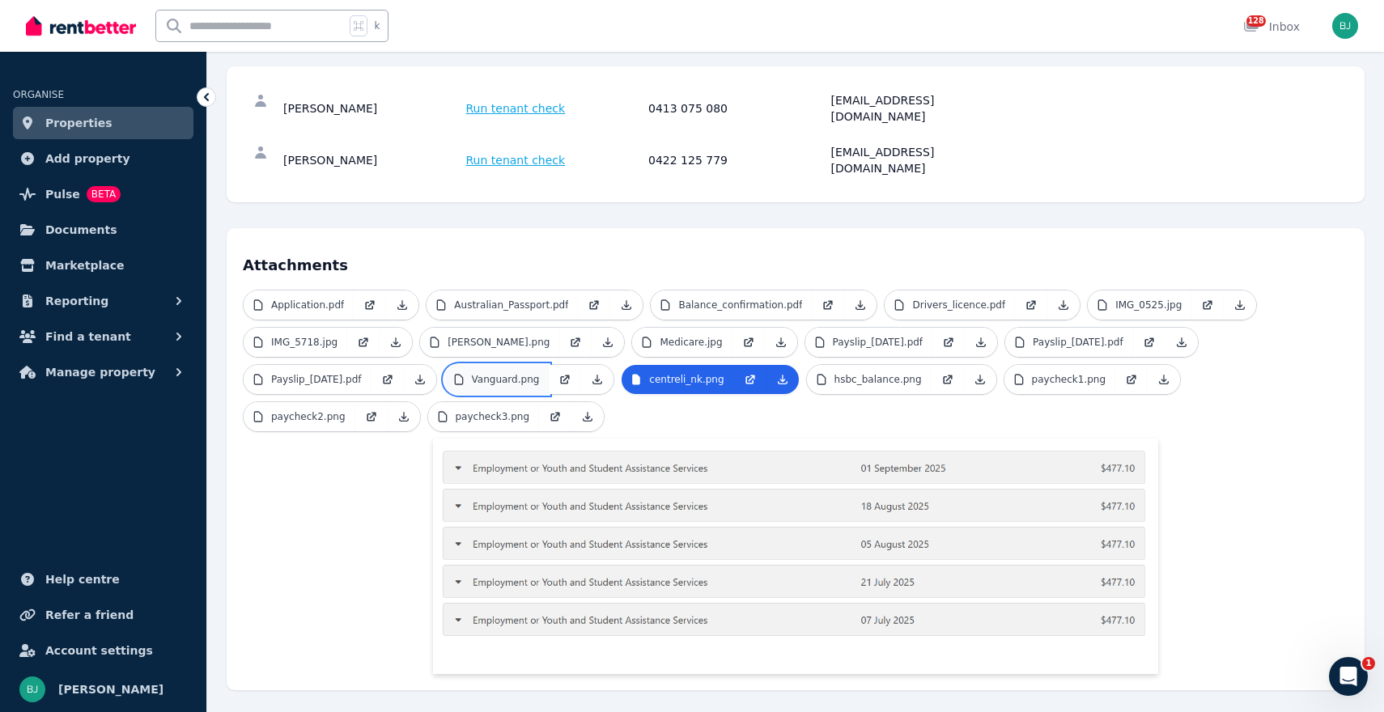
click at [509, 373] on p "Vanguard.png" at bounding box center [506, 379] width 68 height 13
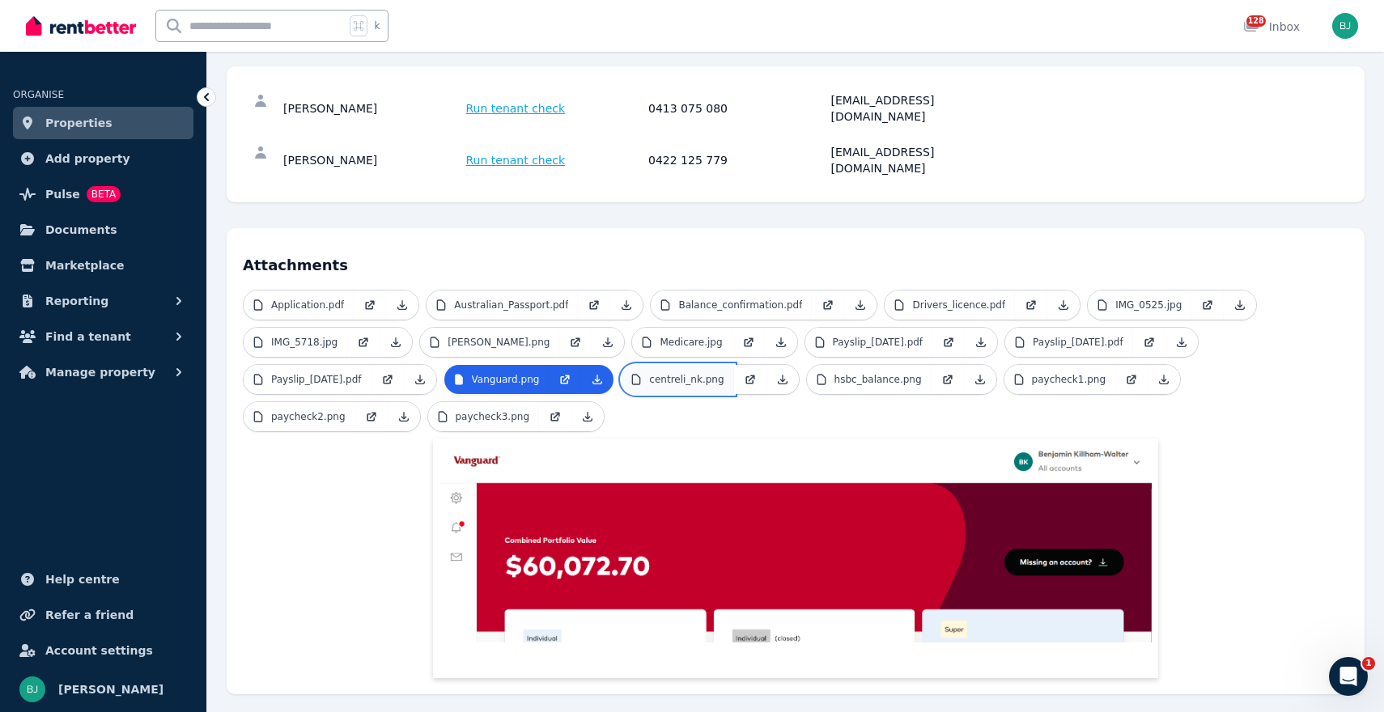
click at [668, 373] on p "centreli_nk.png" at bounding box center [686, 379] width 74 height 13
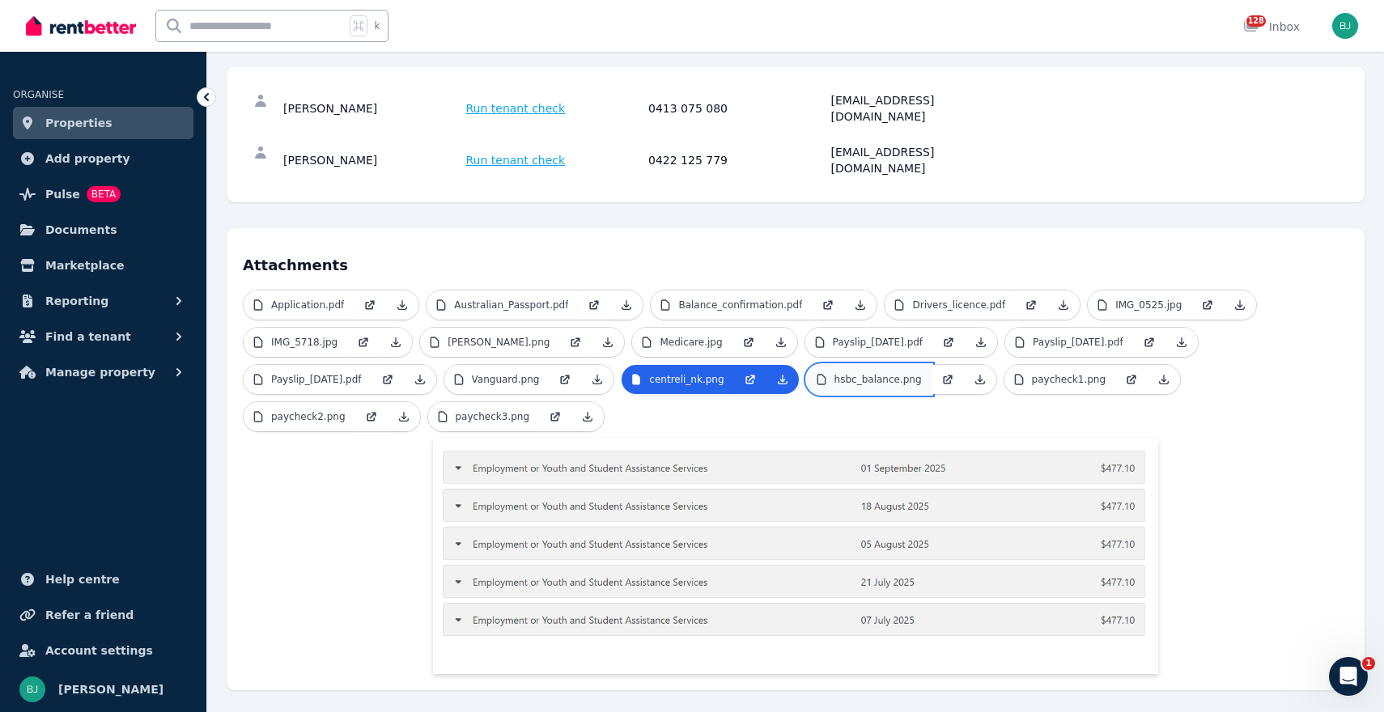
click at [892, 373] on p "hsbc_balance.png" at bounding box center [878, 379] width 87 height 13
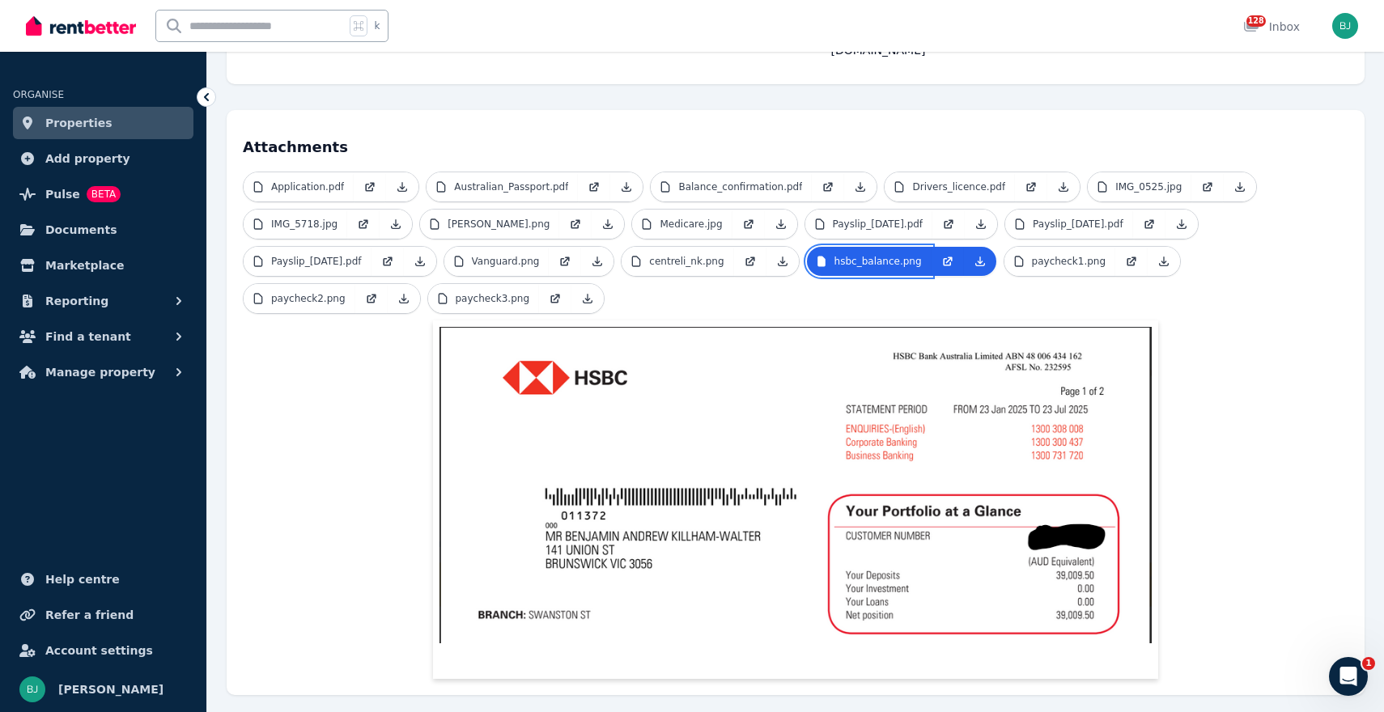
scroll to position [338, 0]
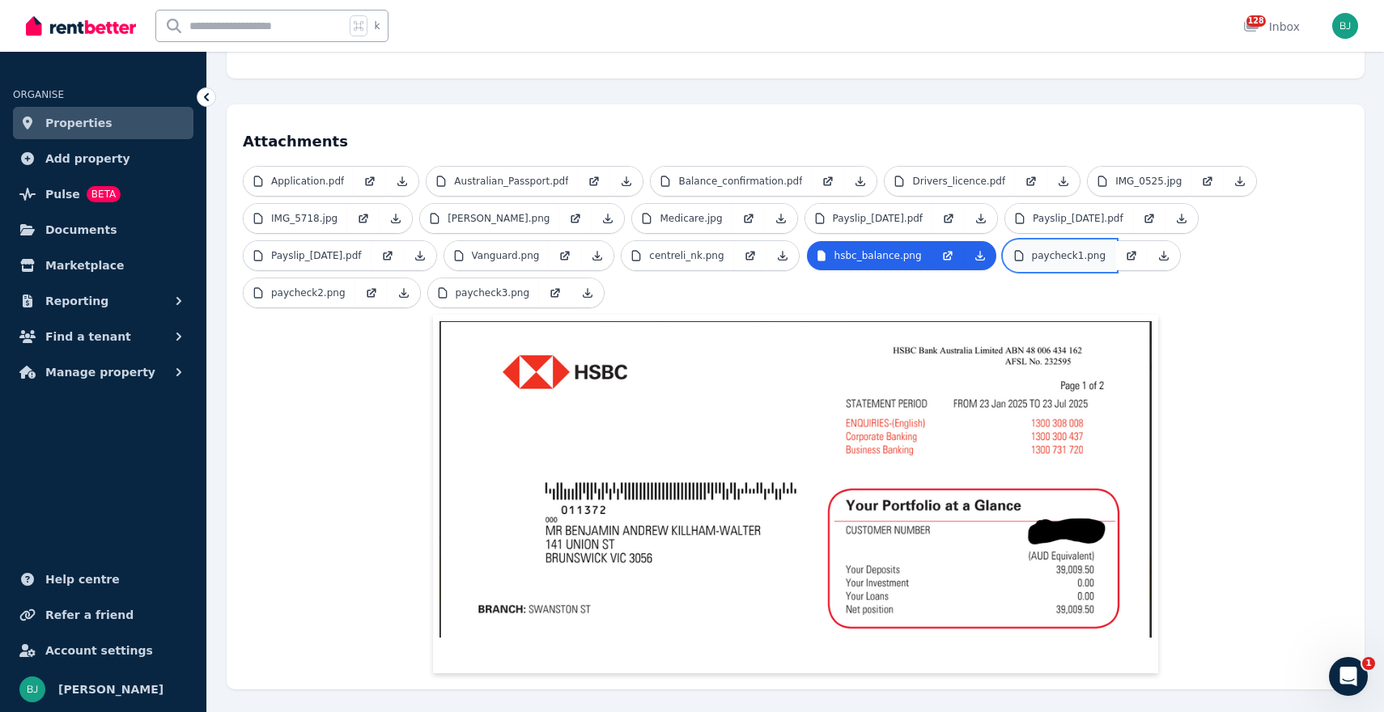
click at [1048, 249] on p "paycheck1.png" at bounding box center [1069, 255] width 74 height 13
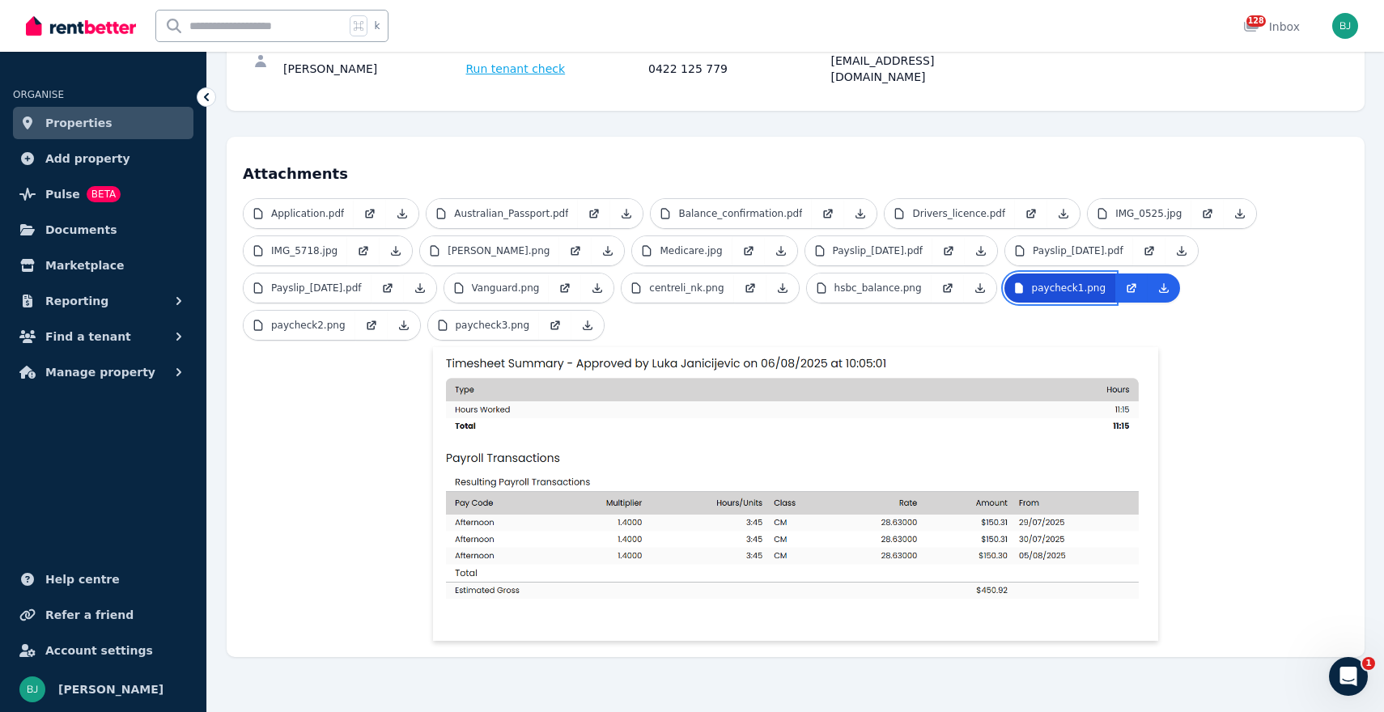
scroll to position [273, 0]
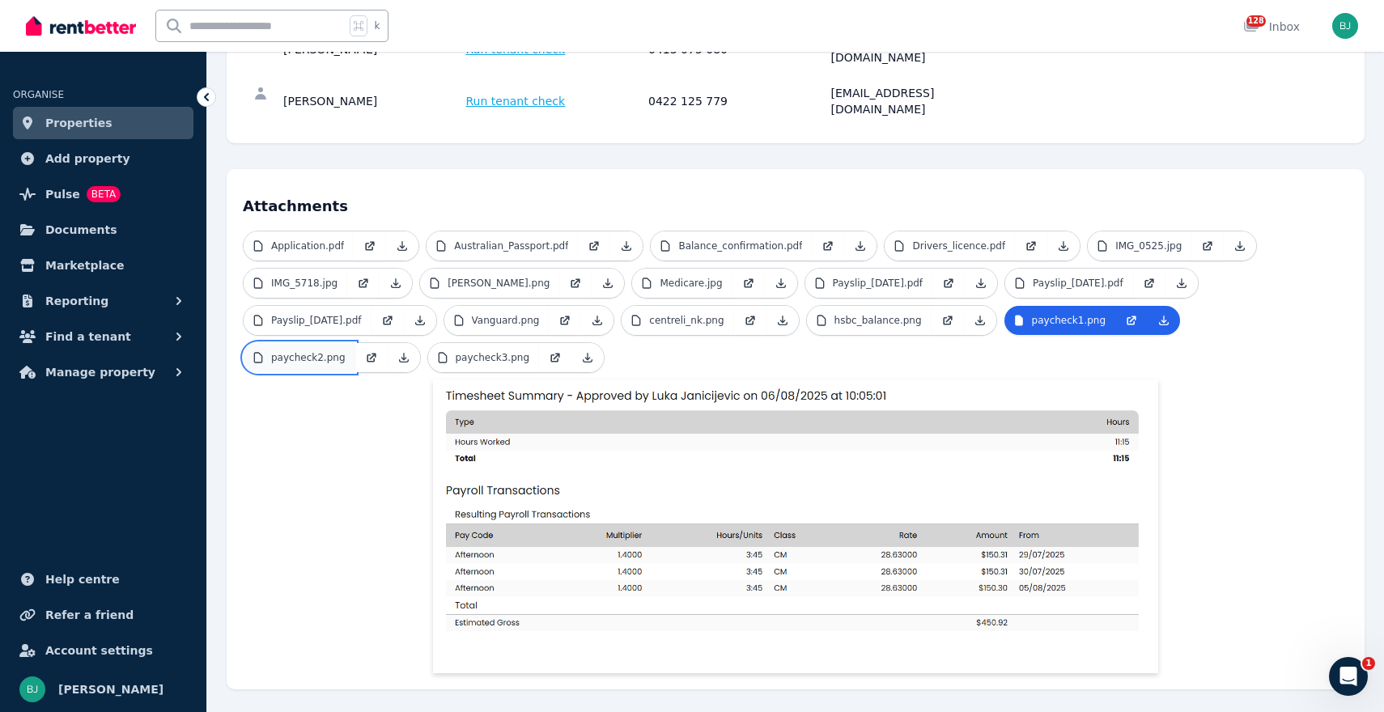
click at [318, 351] on p "paycheck2.png" at bounding box center [308, 357] width 74 height 13
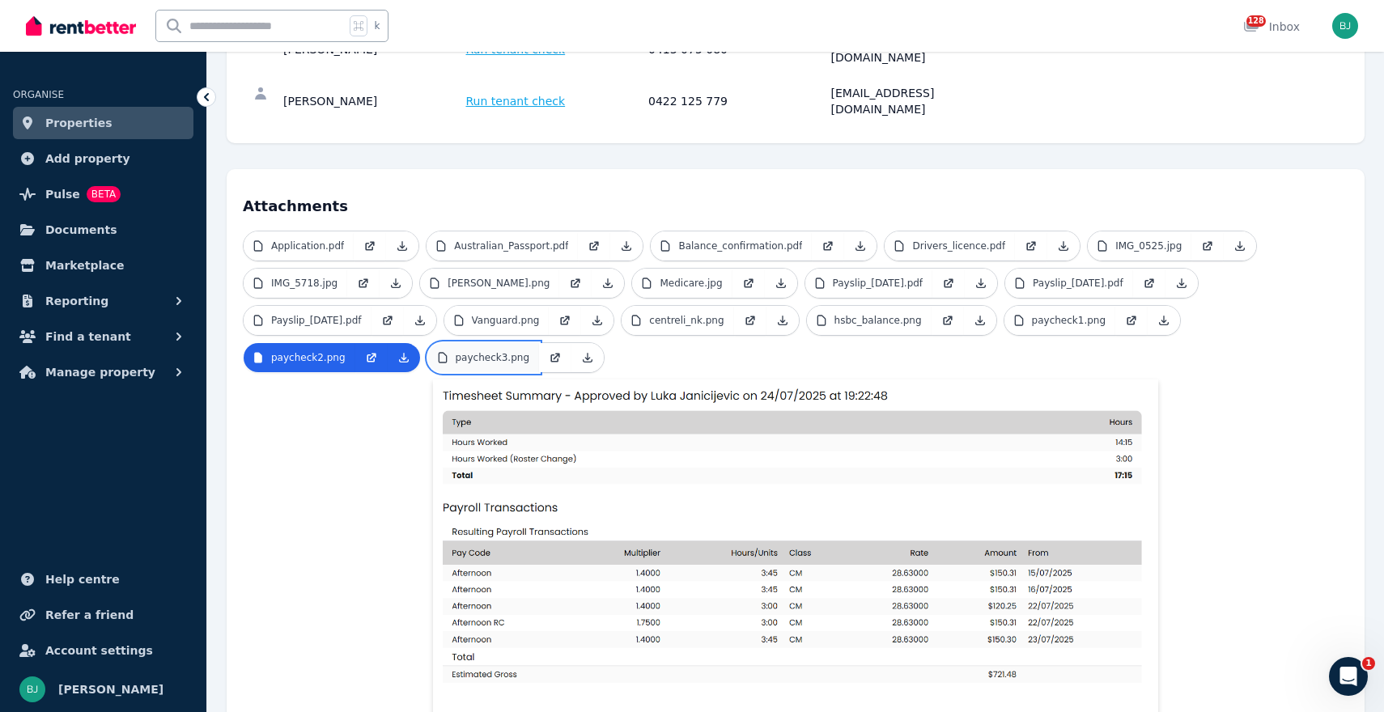
click at [478, 351] on p "paycheck3.png" at bounding box center [493, 357] width 74 height 13
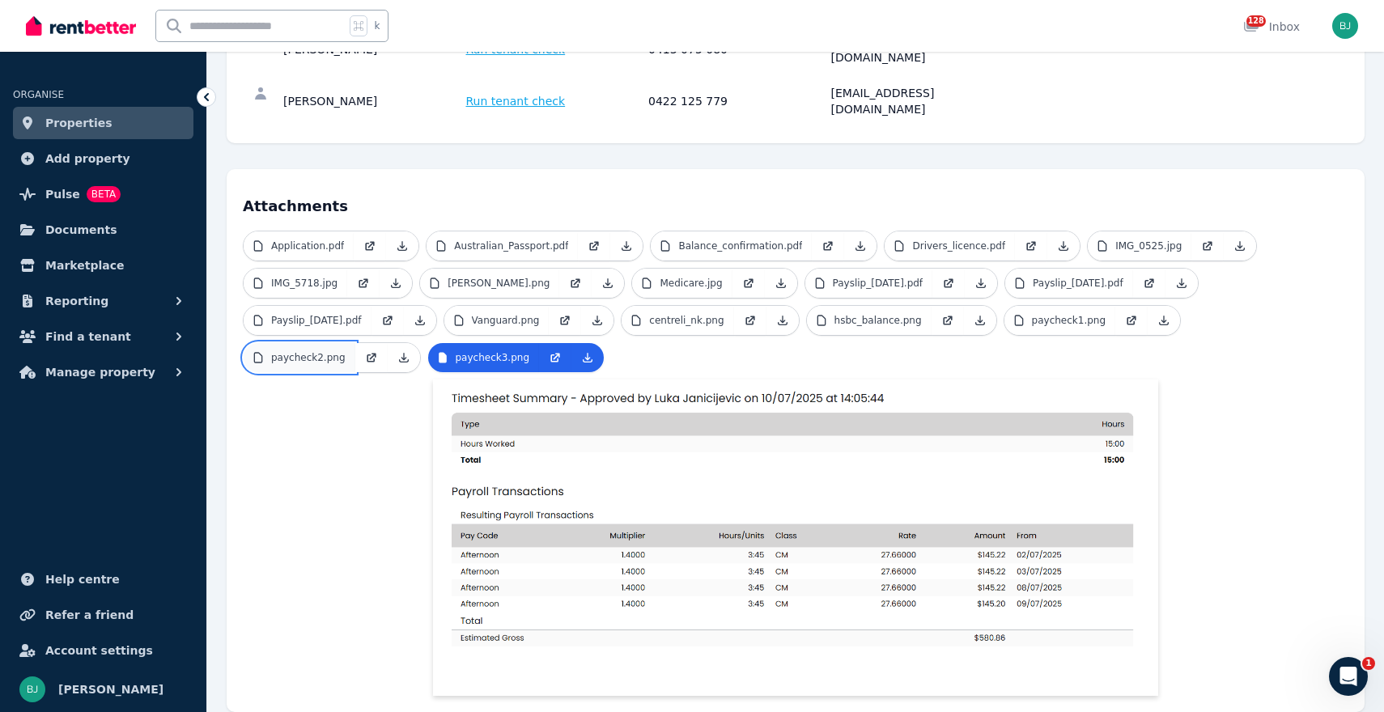
click at [312, 351] on p "paycheck2.png" at bounding box center [308, 357] width 74 height 13
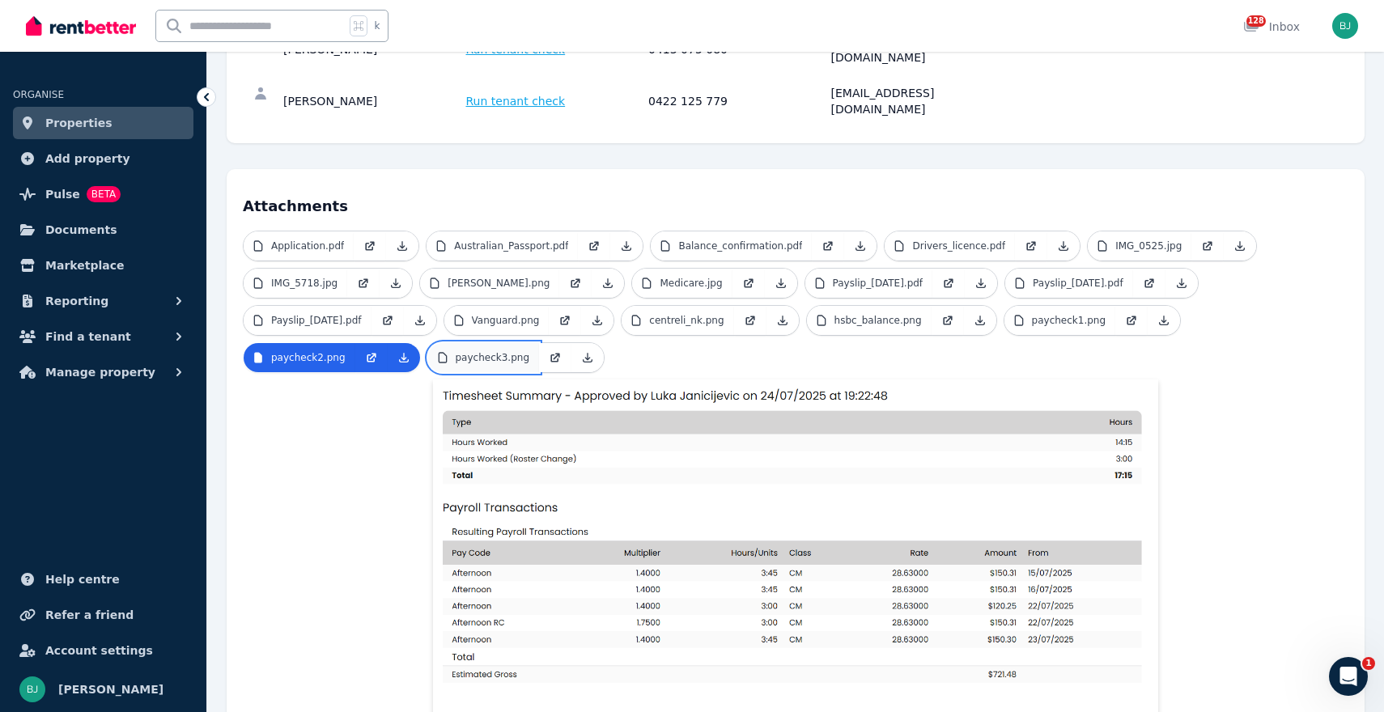
click at [488, 351] on p "paycheck3.png" at bounding box center [493, 357] width 74 height 13
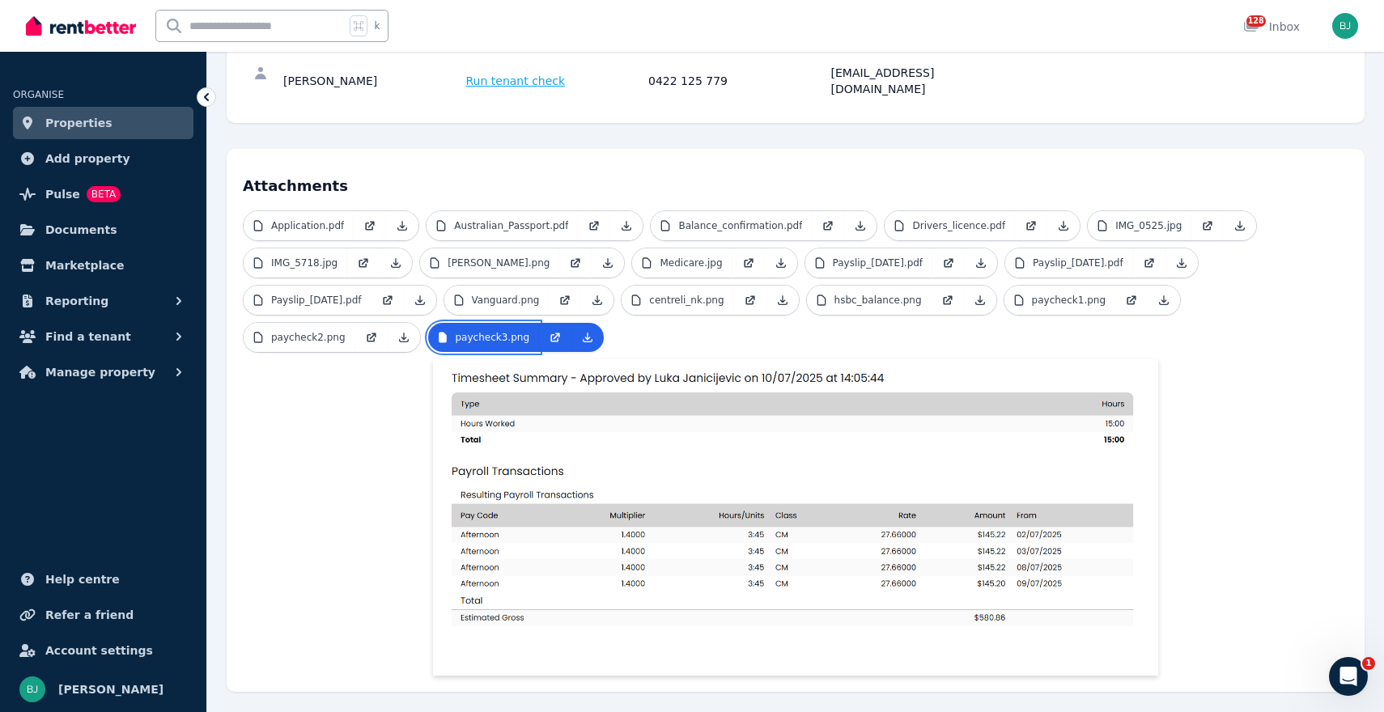
scroll to position [295, 0]
click at [323, 330] on p "paycheck2.png" at bounding box center [308, 336] width 74 height 13
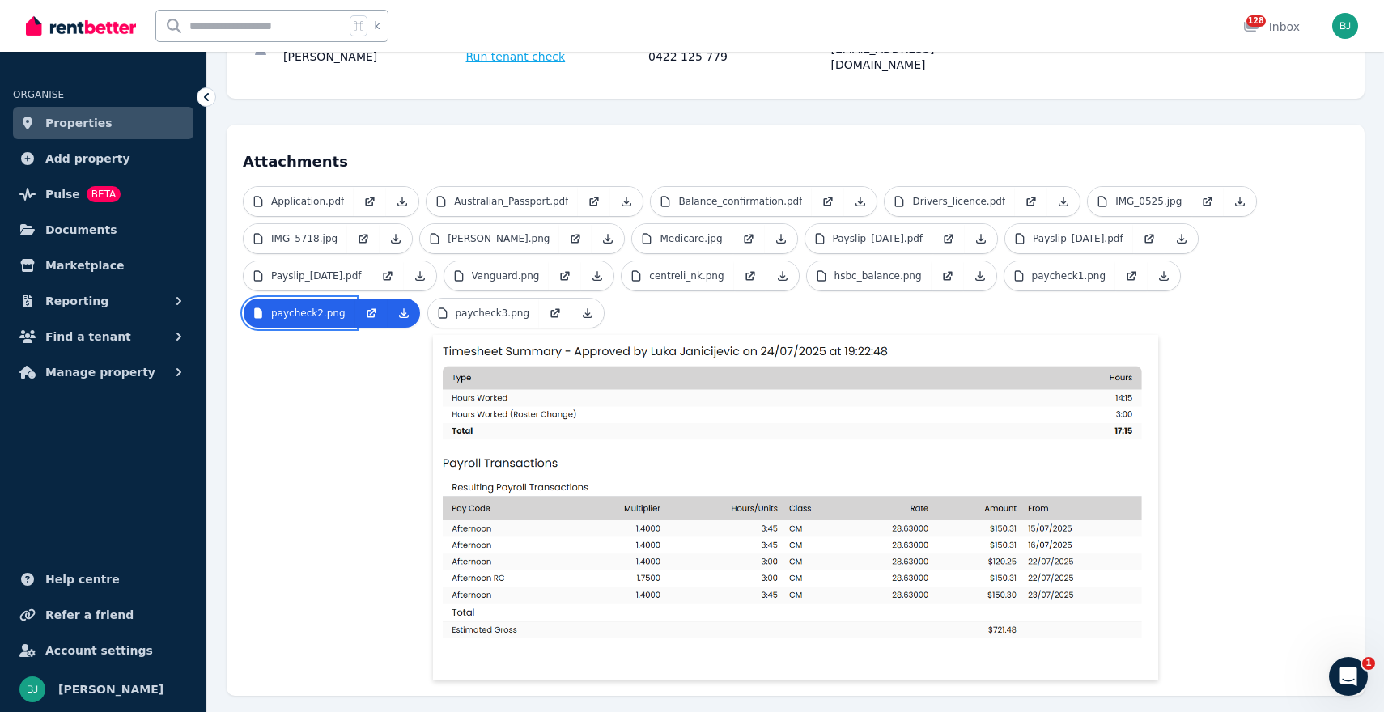
scroll to position [0, 0]
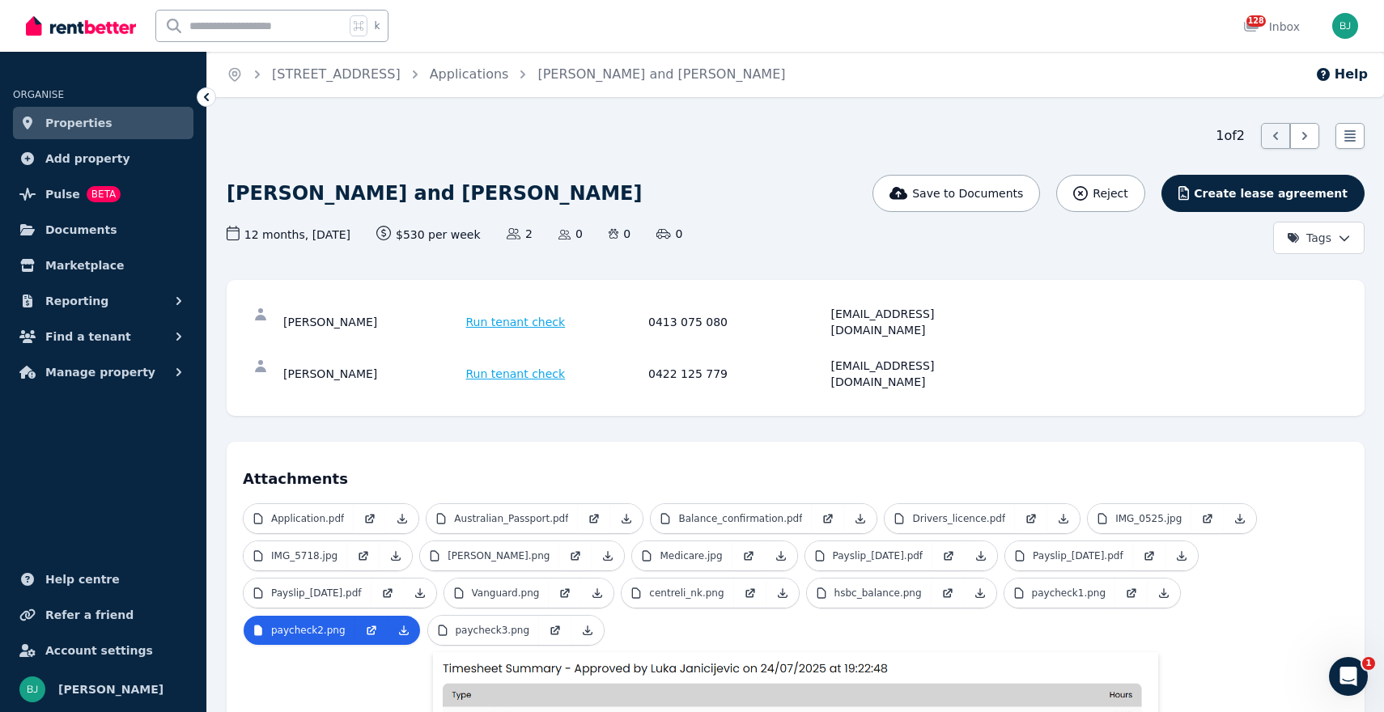
click at [104, 127] on link "Properties" at bounding box center [103, 123] width 181 height 32
